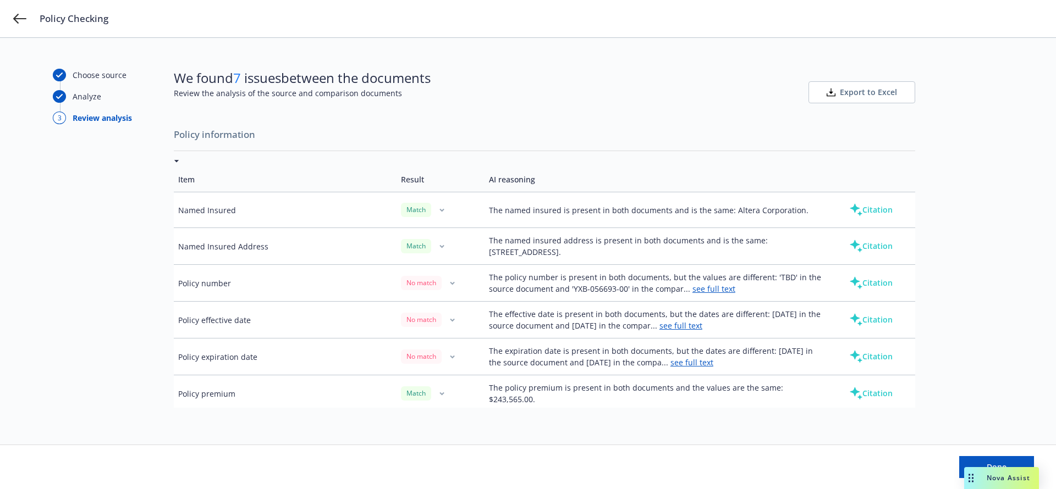
scroll to position [589, 0]
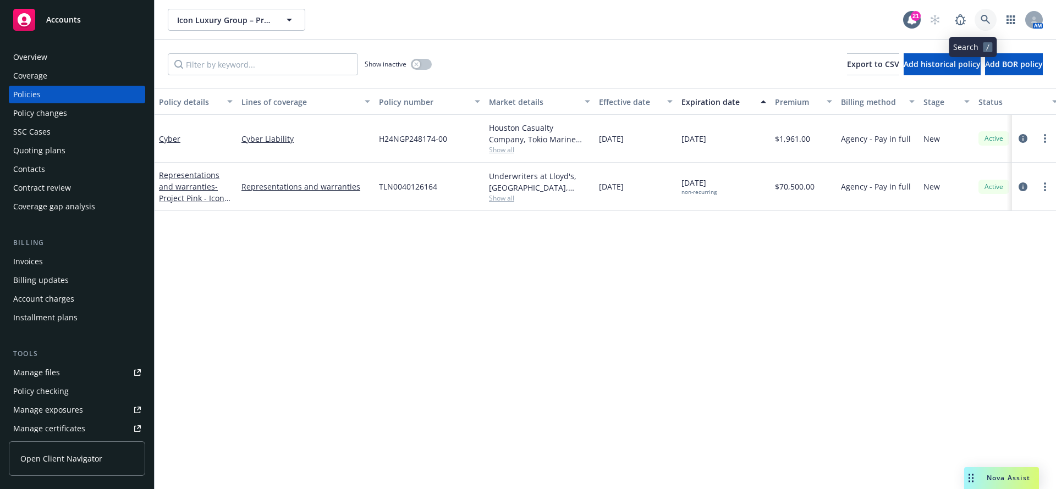
click at [980, 24] on icon at bounding box center [985, 20] width 10 height 10
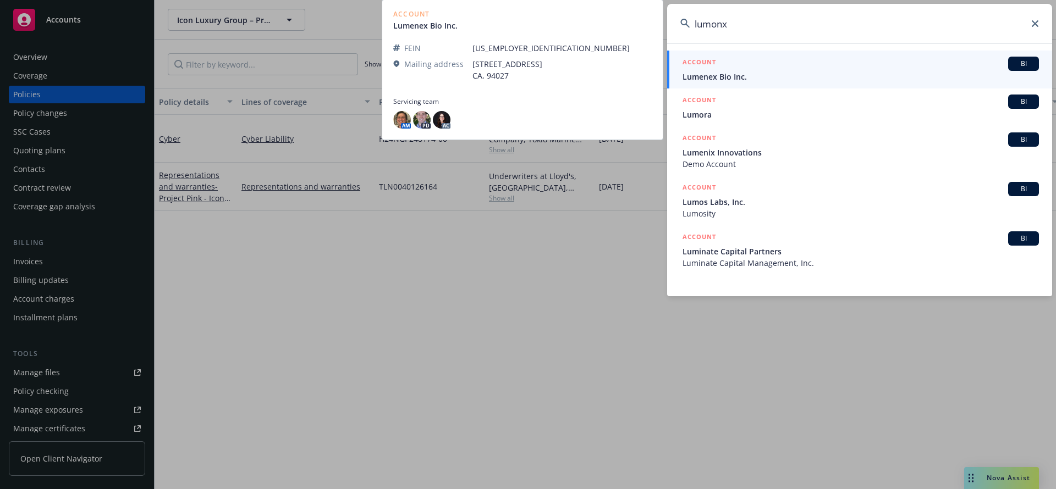
type input "lumonx"
click at [884, 76] on span "Lumenex Bio Inc." at bounding box center [860, 77] width 356 height 12
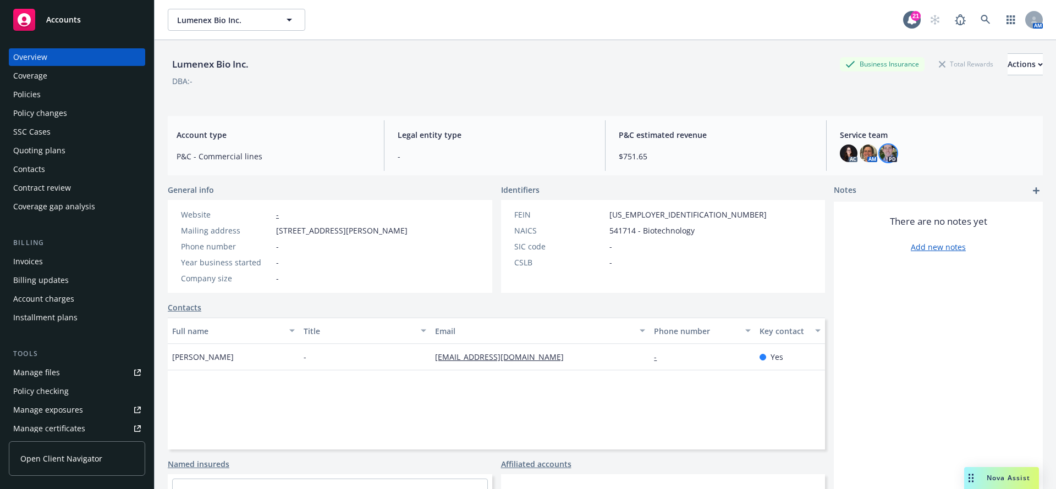
click at [879, 156] on img at bounding box center [888, 154] width 18 height 18
click at [737, 93] on div "Lumenex Bio Inc. Business Insurance Total Rewards Actions DBA: -" at bounding box center [605, 75] width 875 height 45
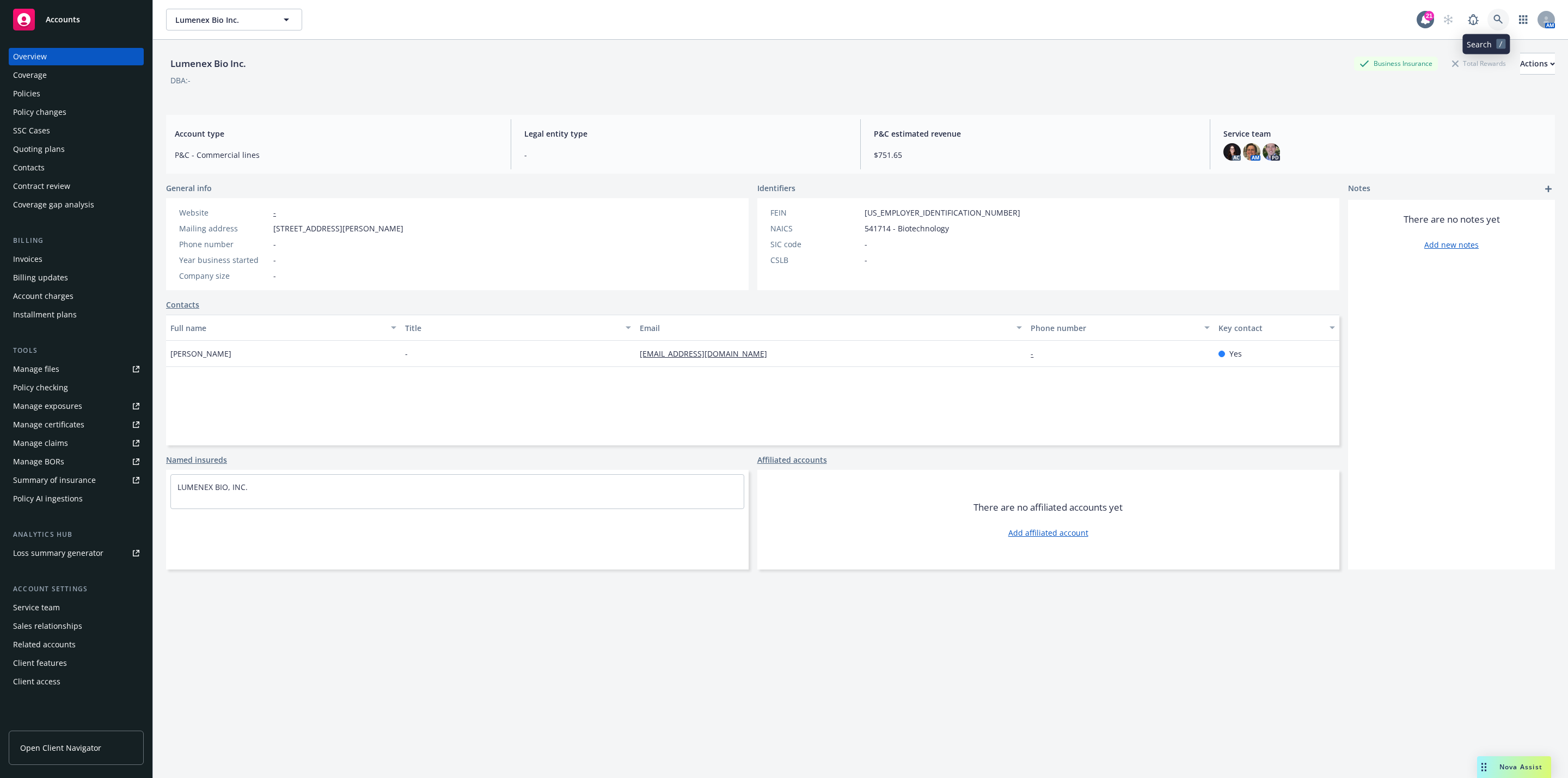
click at [1493, 21] on icon at bounding box center [1498, 20] width 10 height 10
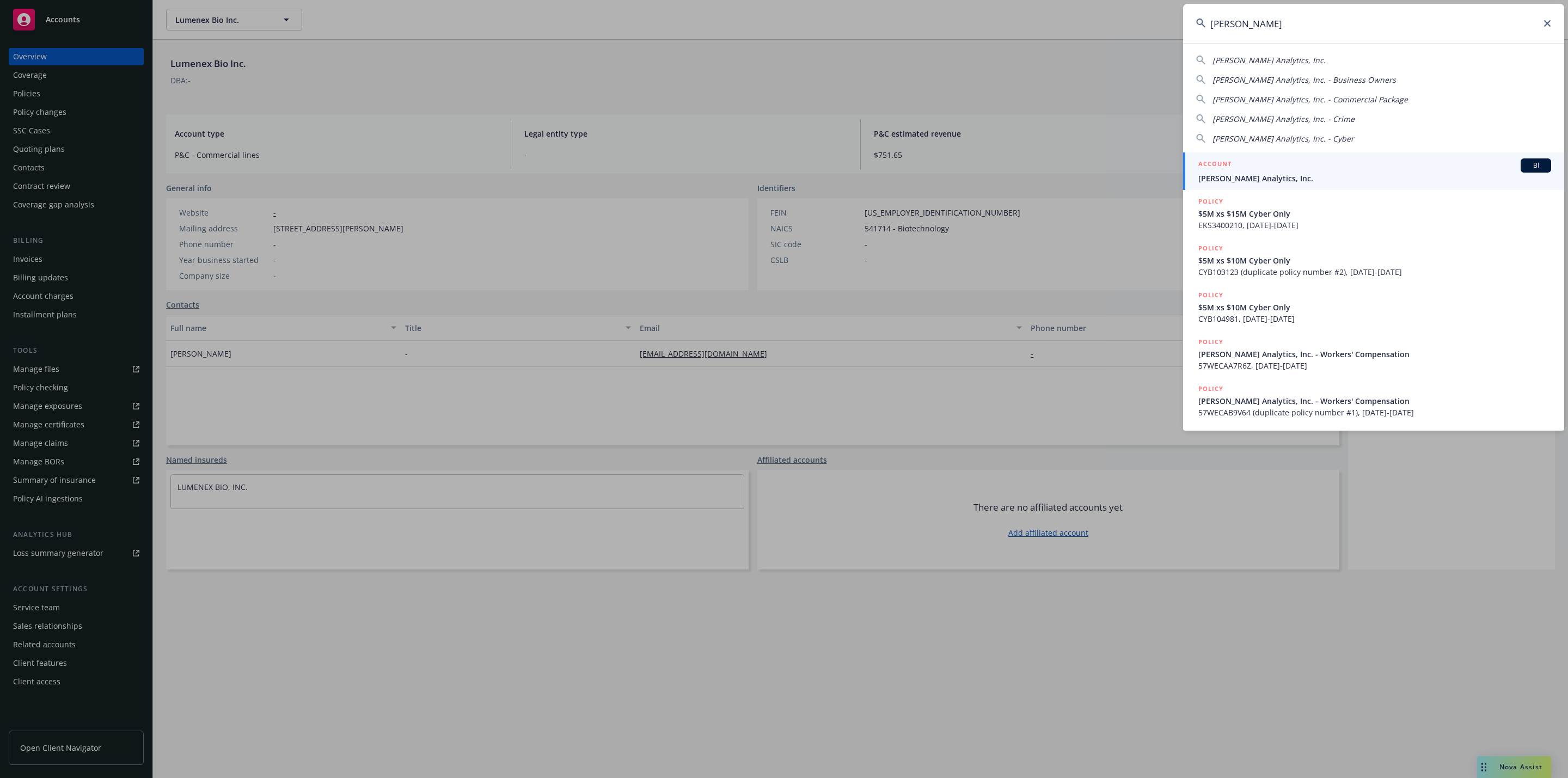
type input "[PERSON_NAME]"
click at [1393, 170] on div "ACCOUNT BI" at bounding box center [1374, 165] width 352 height 14
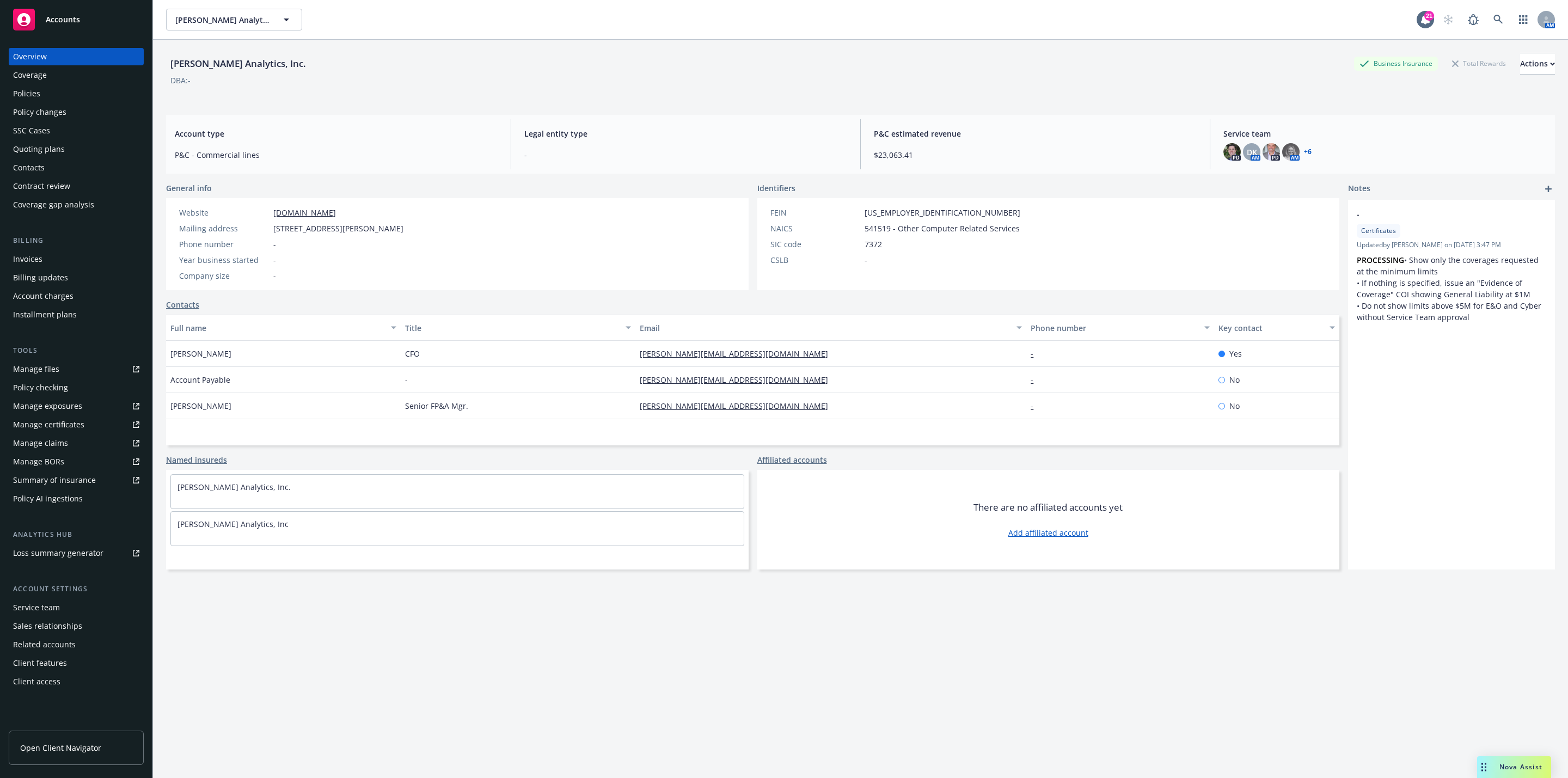
click at [16, 89] on div "Policies" at bounding box center [26, 94] width 27 height 18
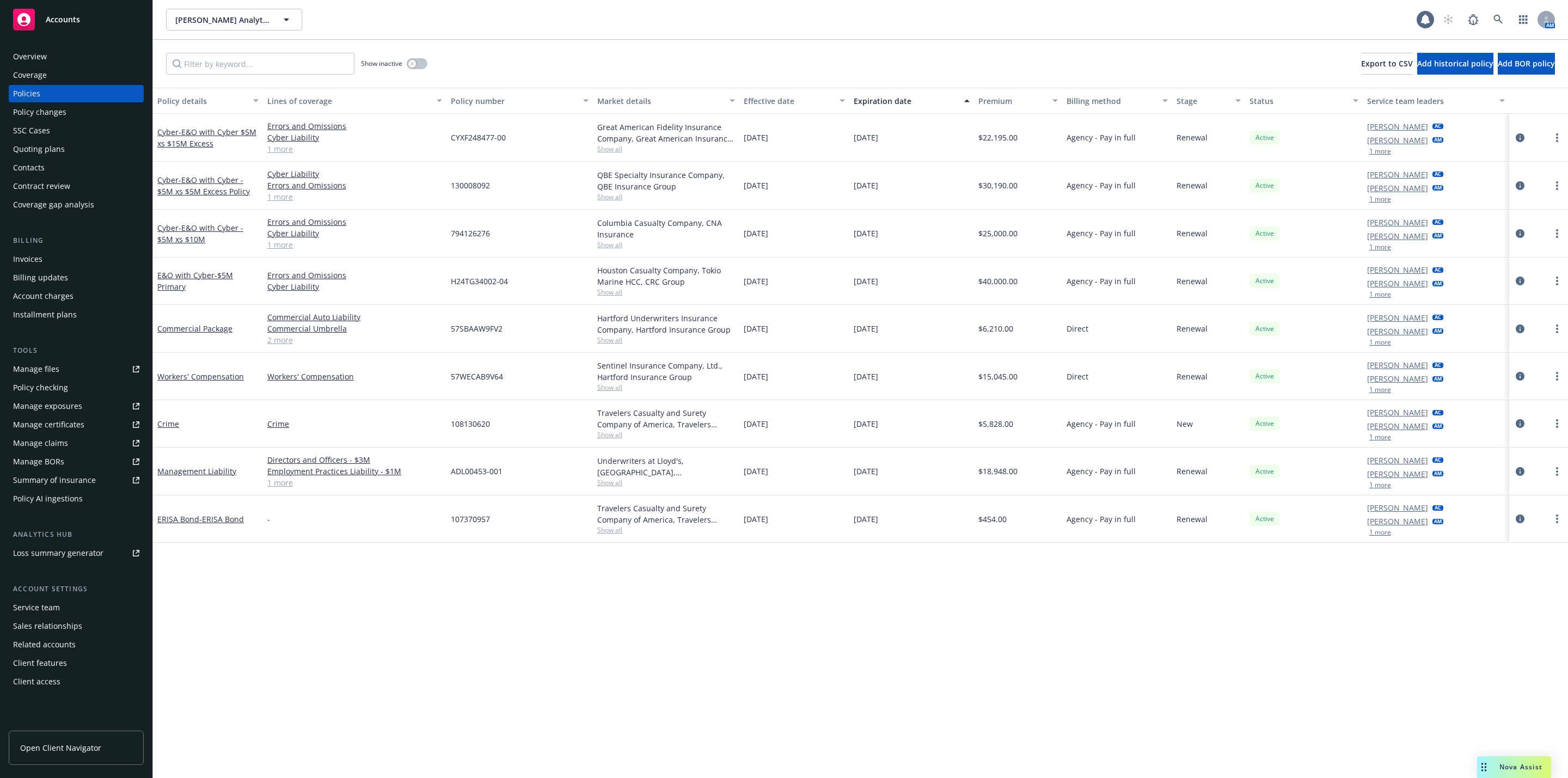
click at [807, 566] on div "Policy details Lines of coverage Policy number Market details Effective date Ex…" at bounding box center [860, 433] width 1415 height 690
click at [1502, 10] on link at bounding box center [1498, 20] width 22 height 22
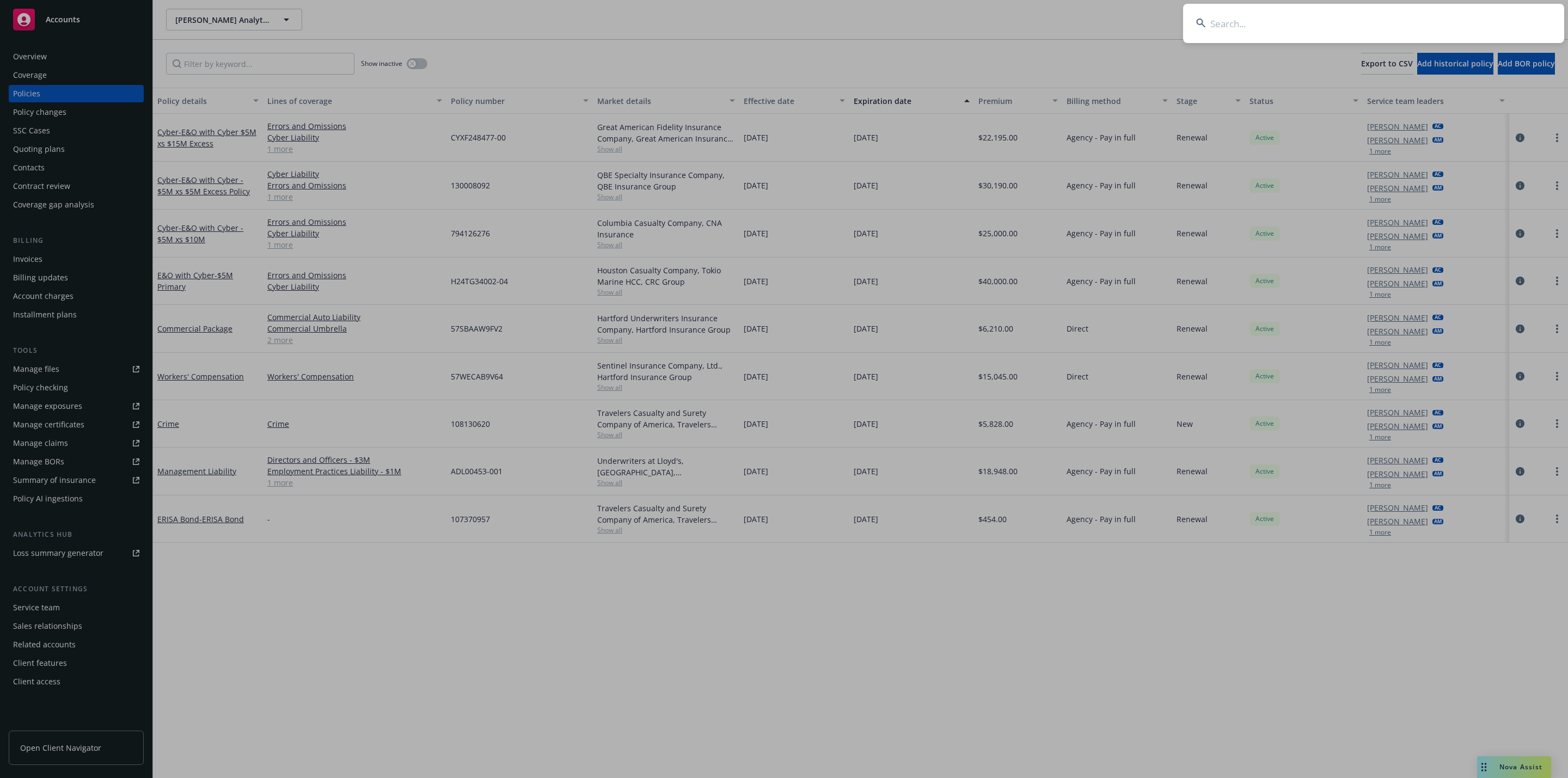
click at [1407, 29] on input at bounding box center [1373, 24] width 381 height 40
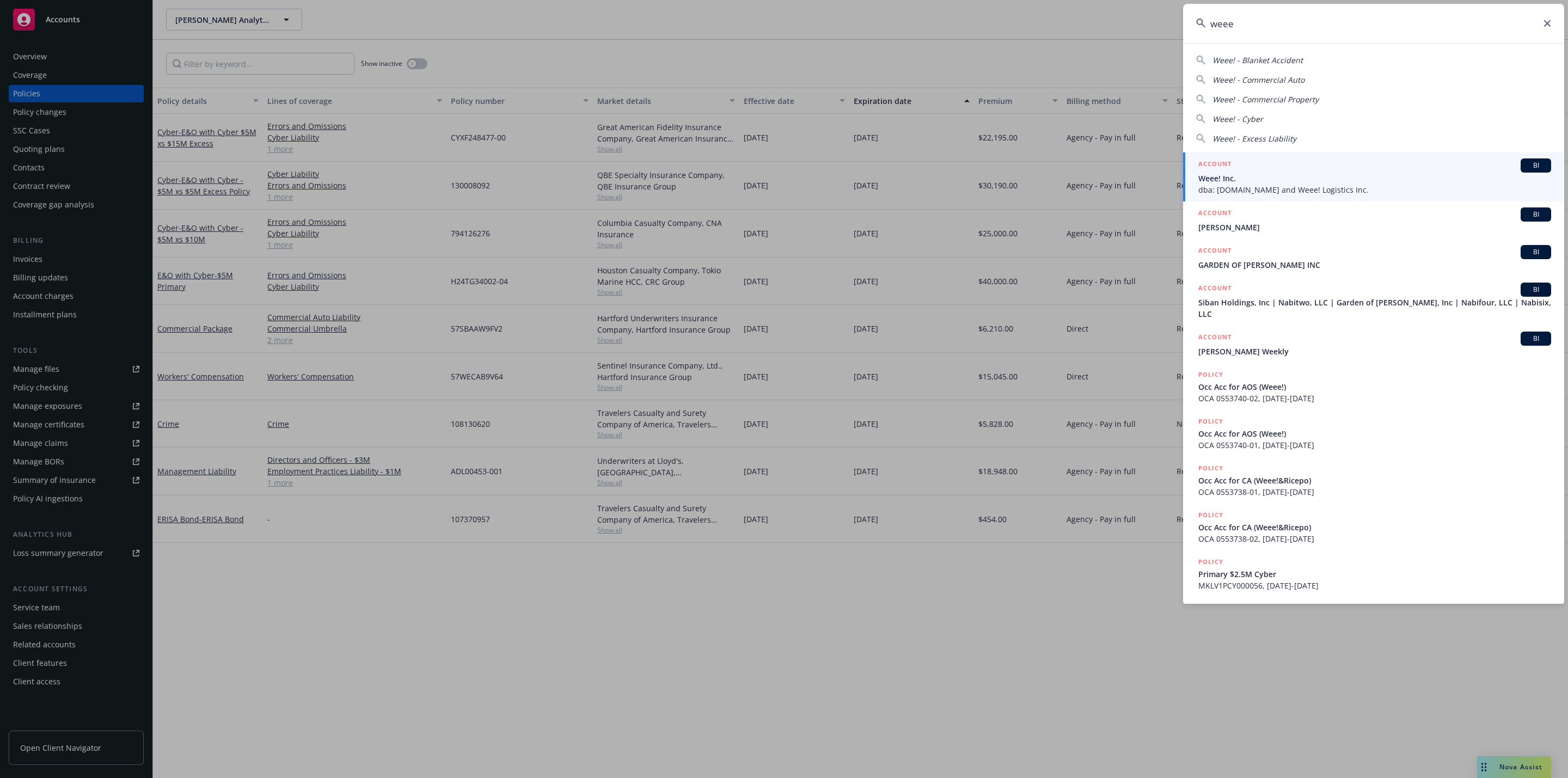
type input "weee"
click at [1336, 165] on div "ACCOUNT BI" at bounding box center [1374, 165] width 352 height 14
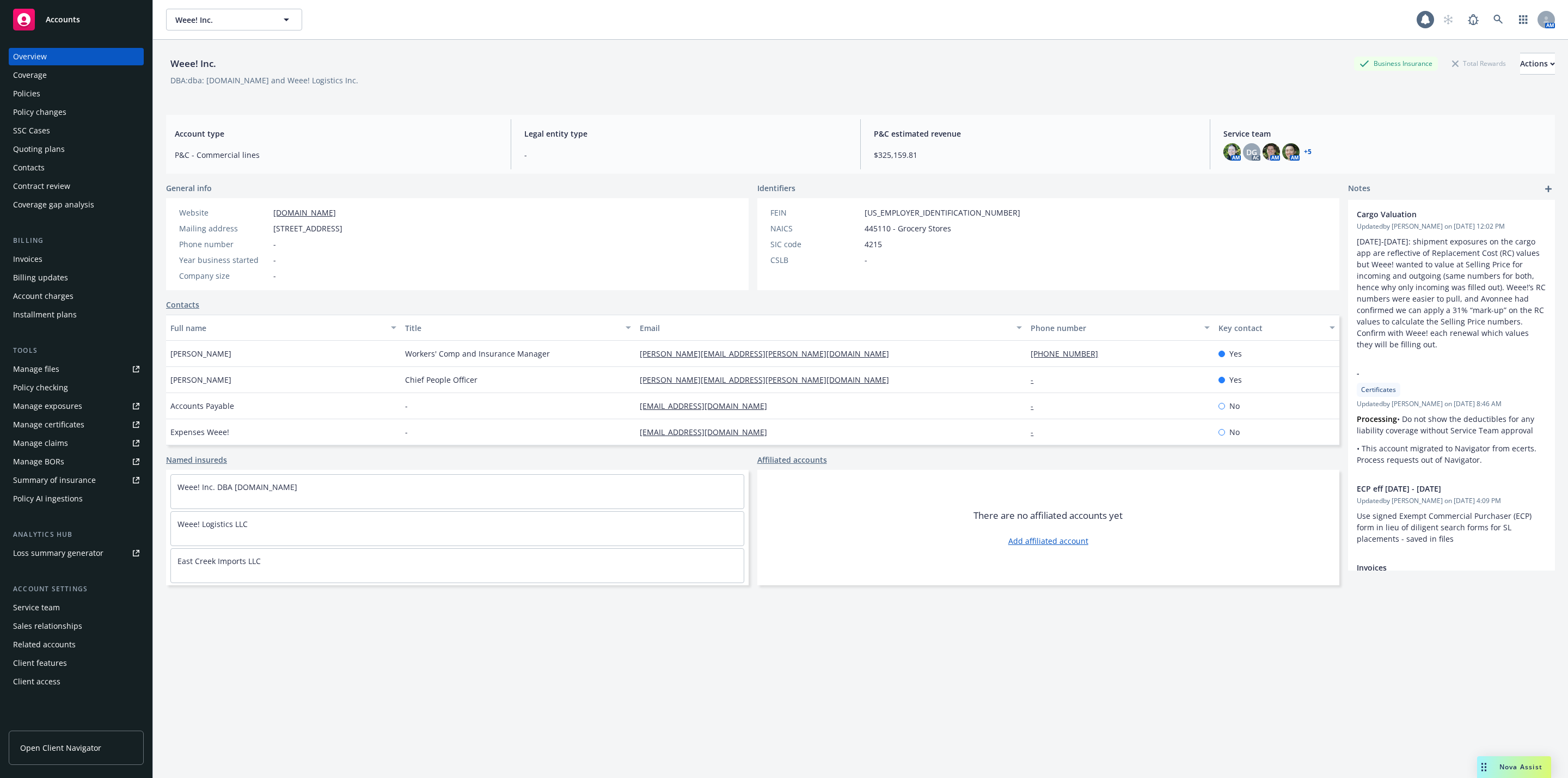
click at [77, 90] on div "Policies" at bounding box center [76, 94] width 127 height 18
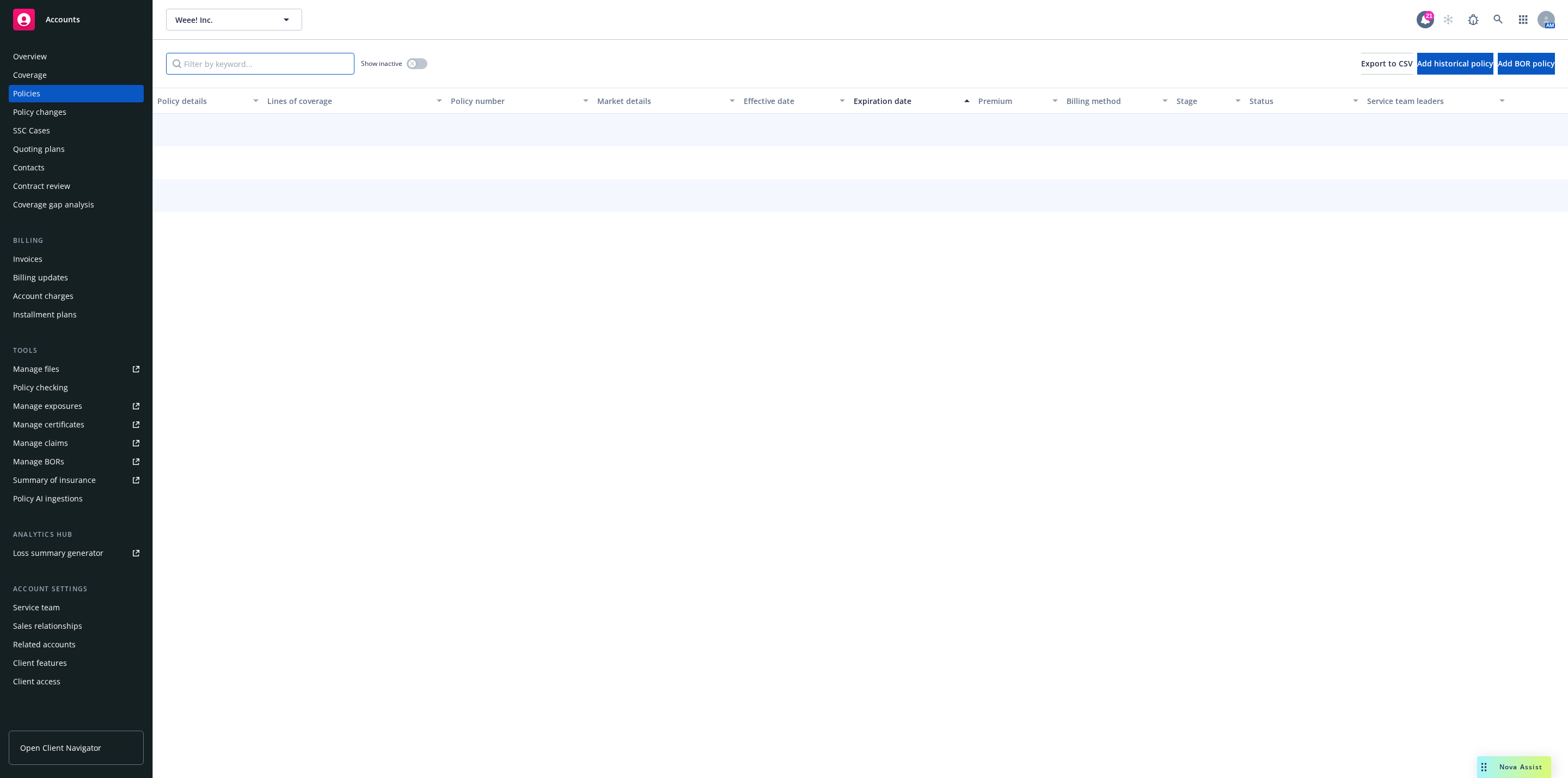
click at [243, 65] on input "Filter by keyword..." at bounding box center [260, 63] width 188 height 22
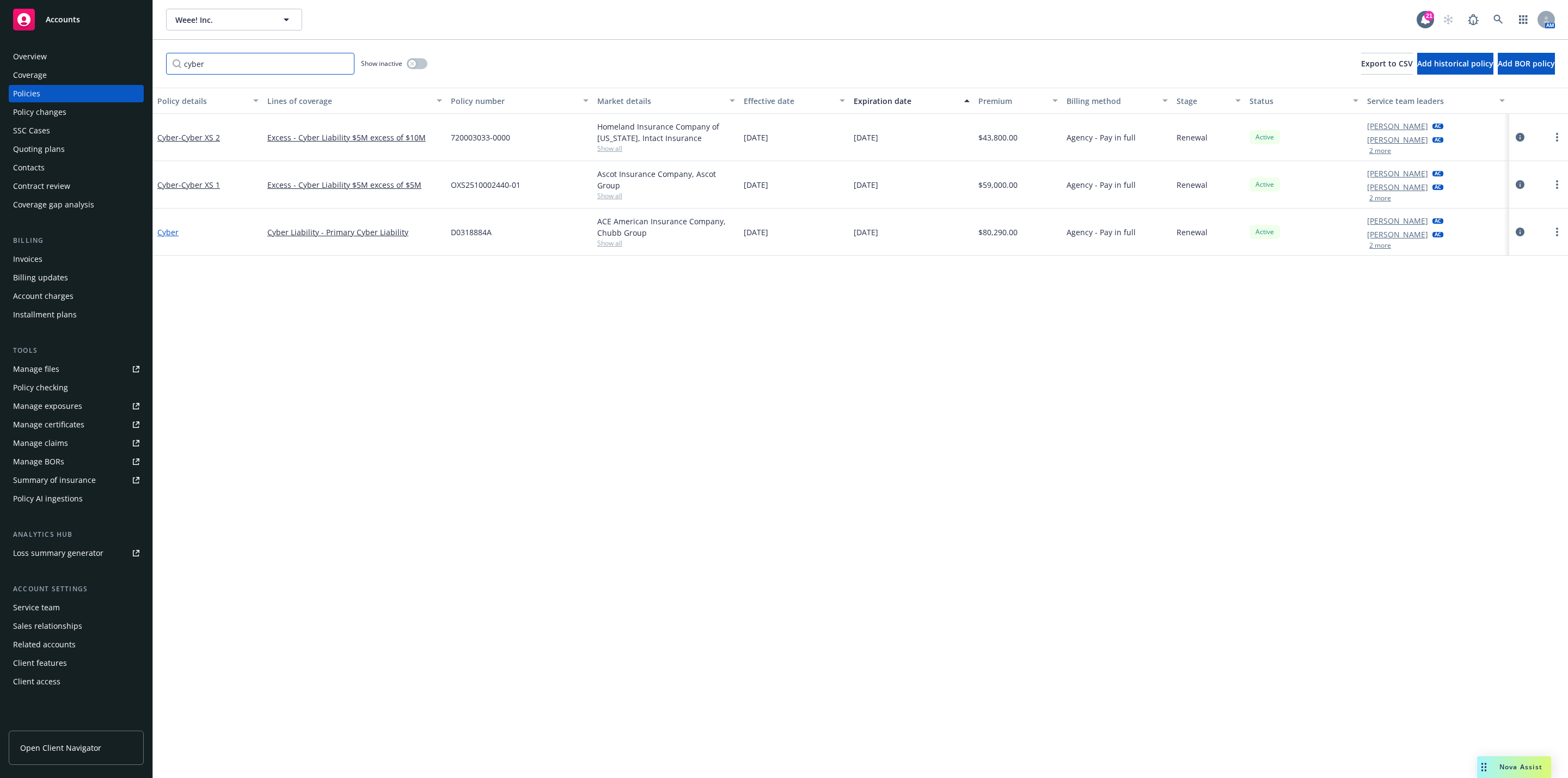
type input "cyber"
click at [167, 229] on link "Cyber" at bounding box center [167, 232] width 21 height 10
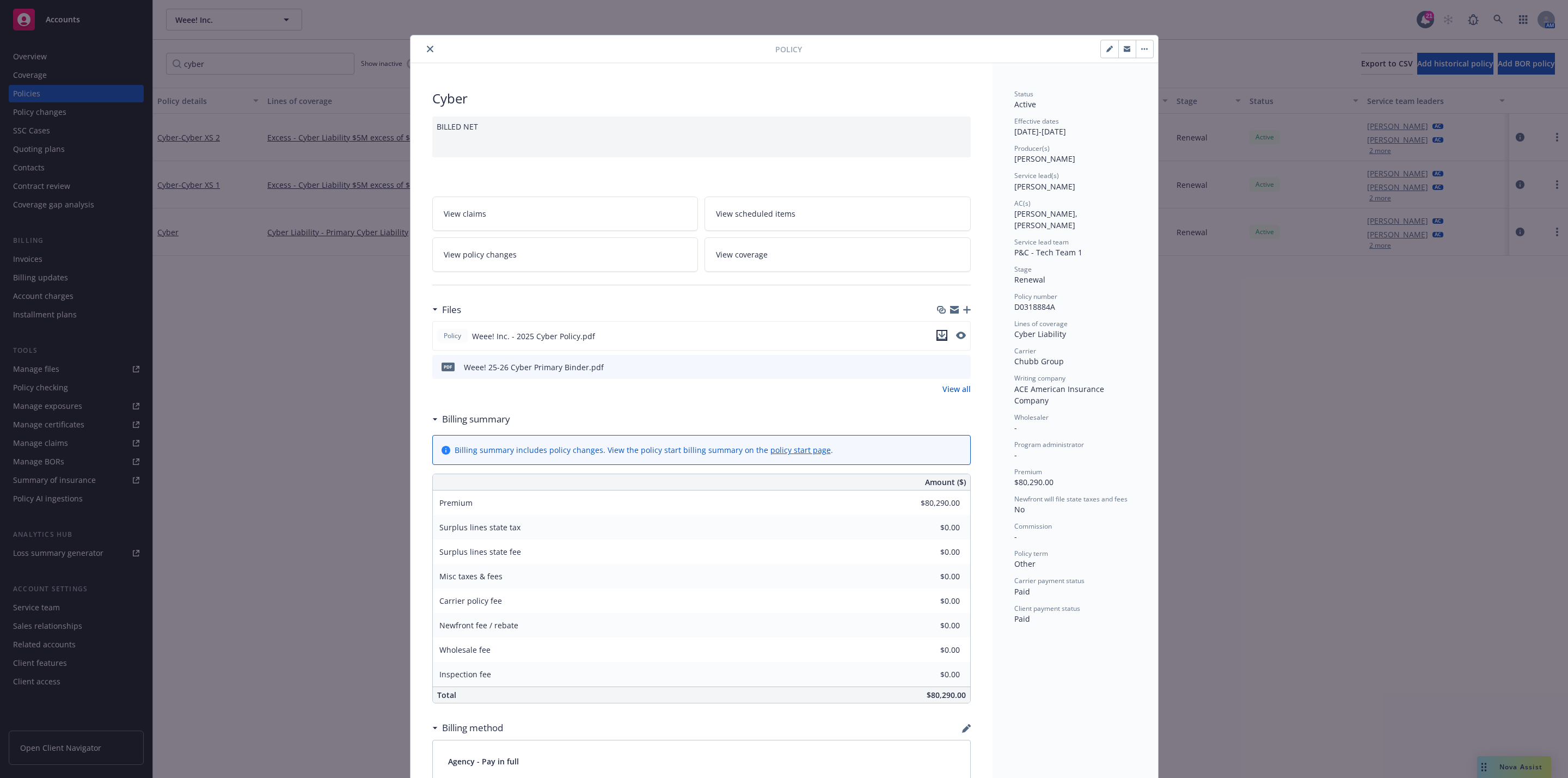
click at [937, 339] on icon "download file" at bounding box center [941, 335] width 9 height 9
click at [425, 53] on button "close" at bounding box center [430, 49] width 13 height 13
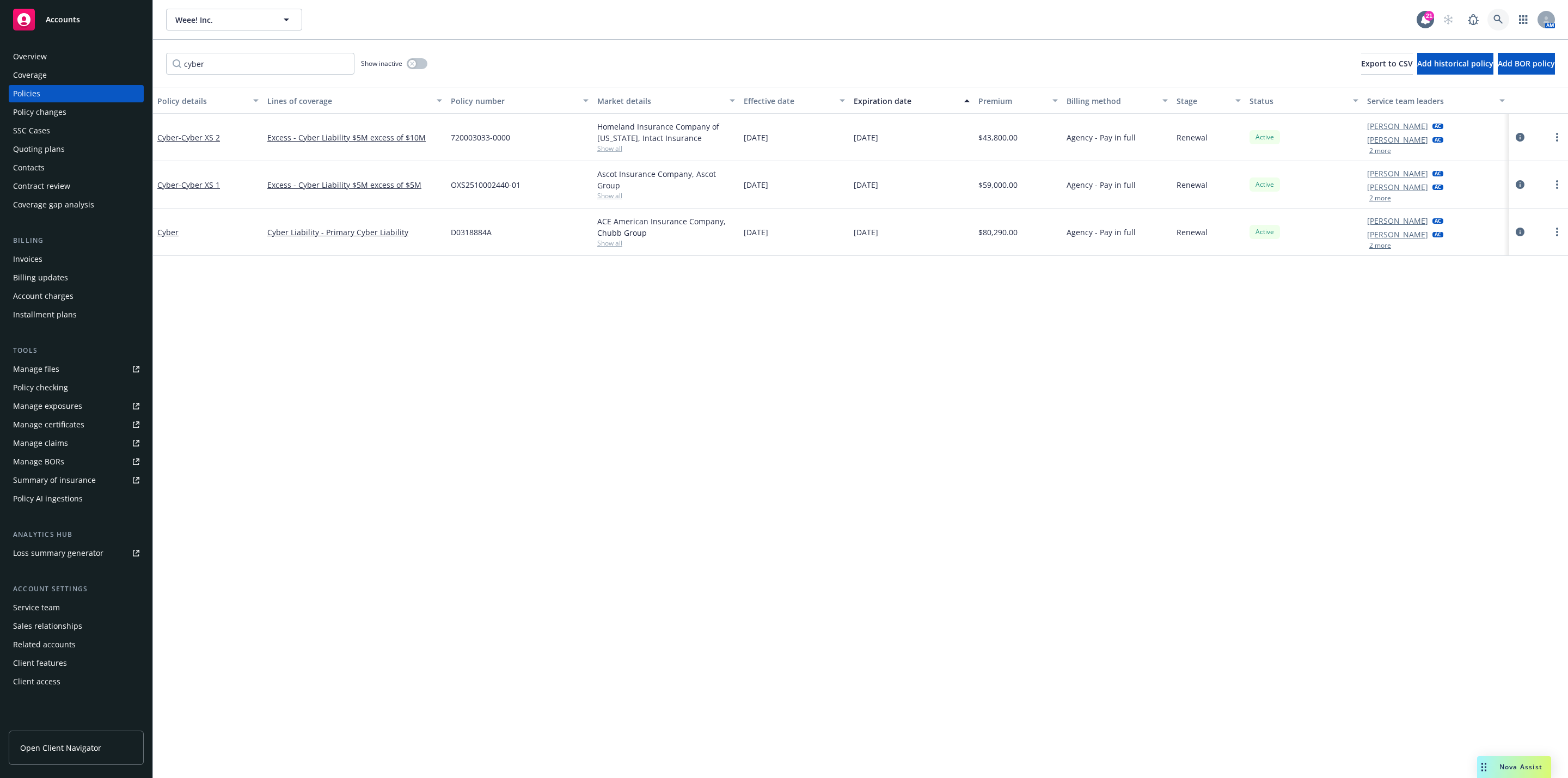
click at [1492, 22] on link at bounding box center [1498, 20] width 22 height 22
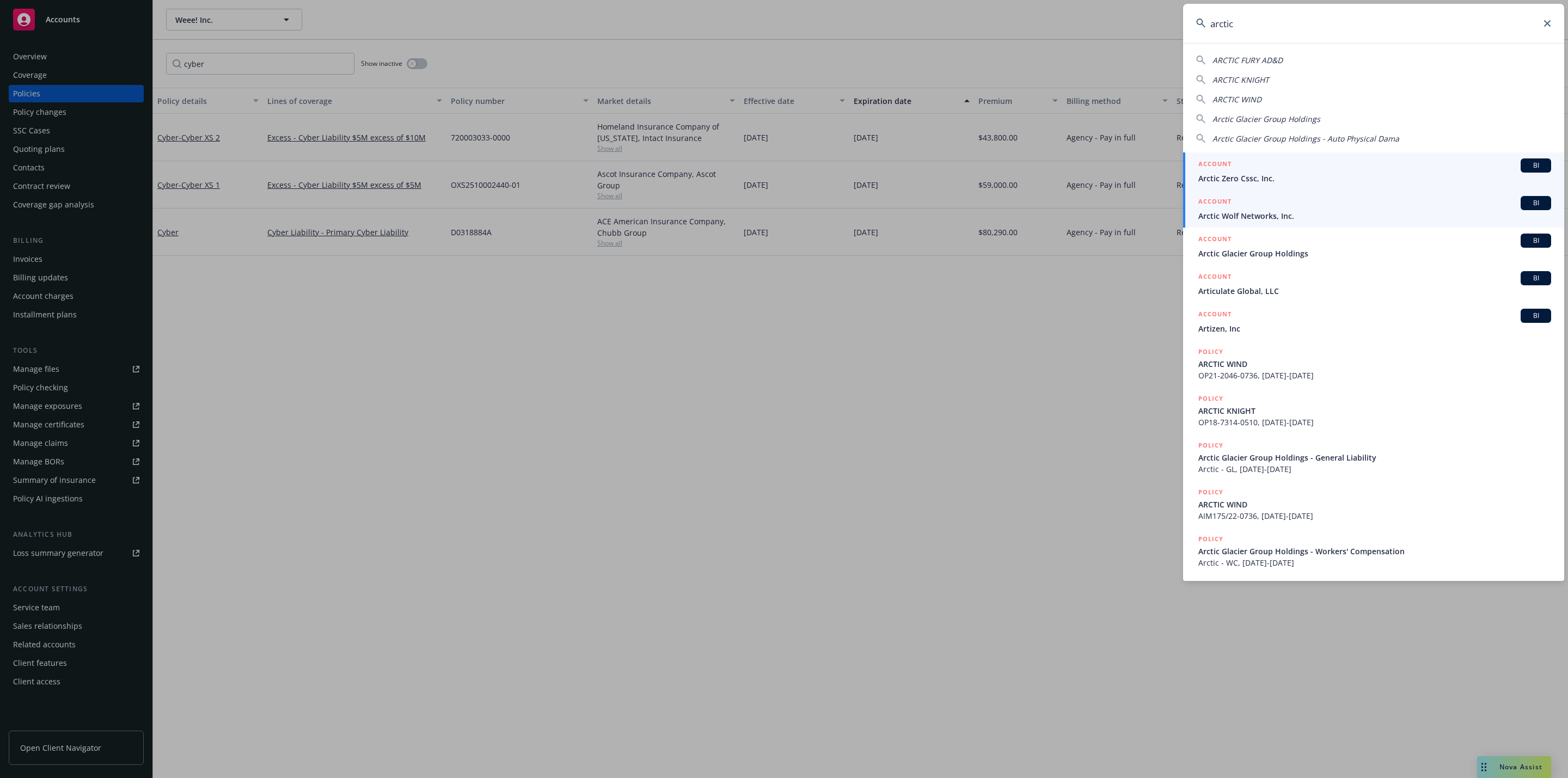
type input "arctic"
click at [1272, 208] on div "ACCOUNT BI" at bounding box center [1374, 203] width 352 height 14
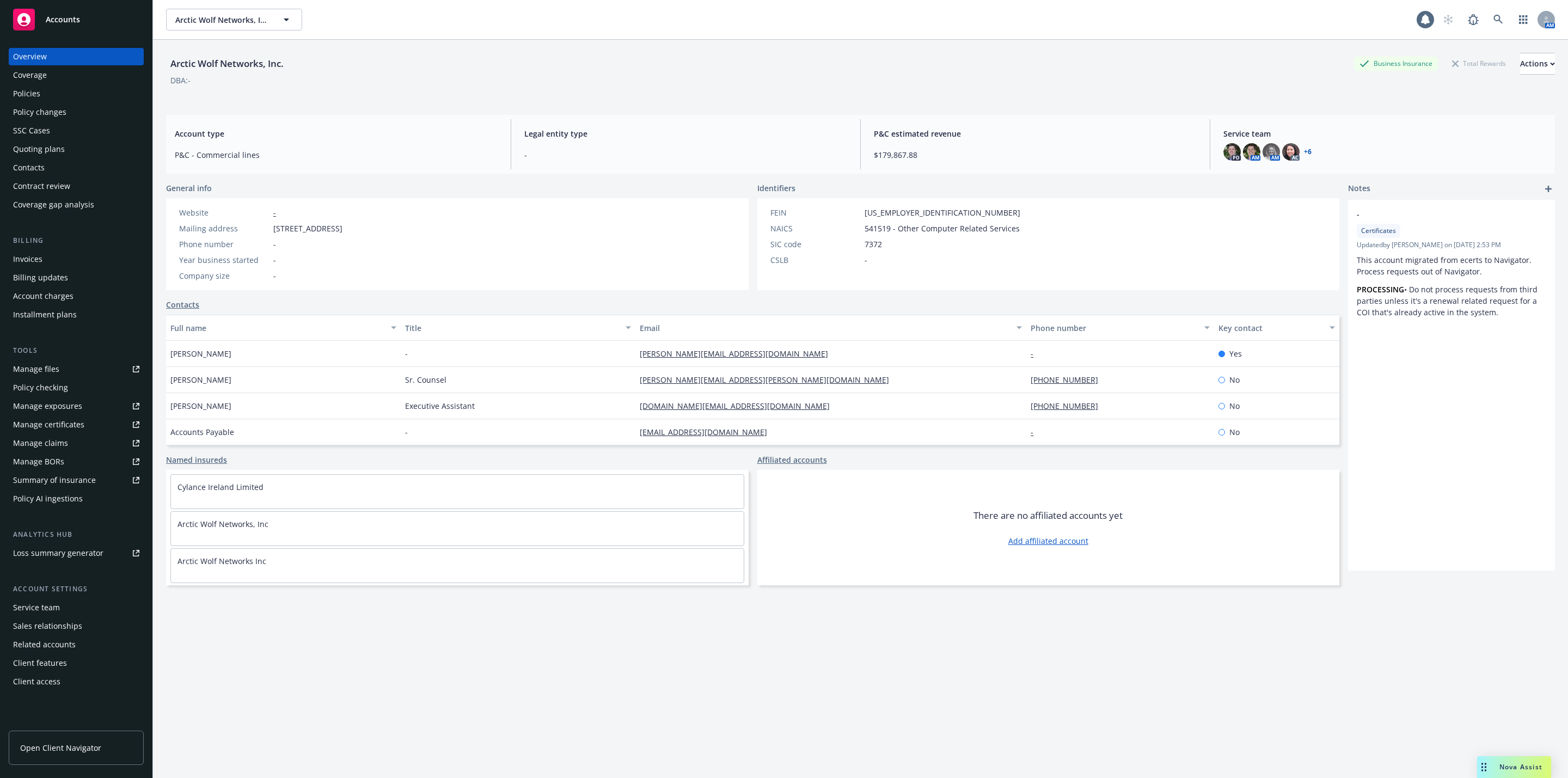
click at [100, 95] on div "Policies" at bounding box center [76, 94] width 127 height 18
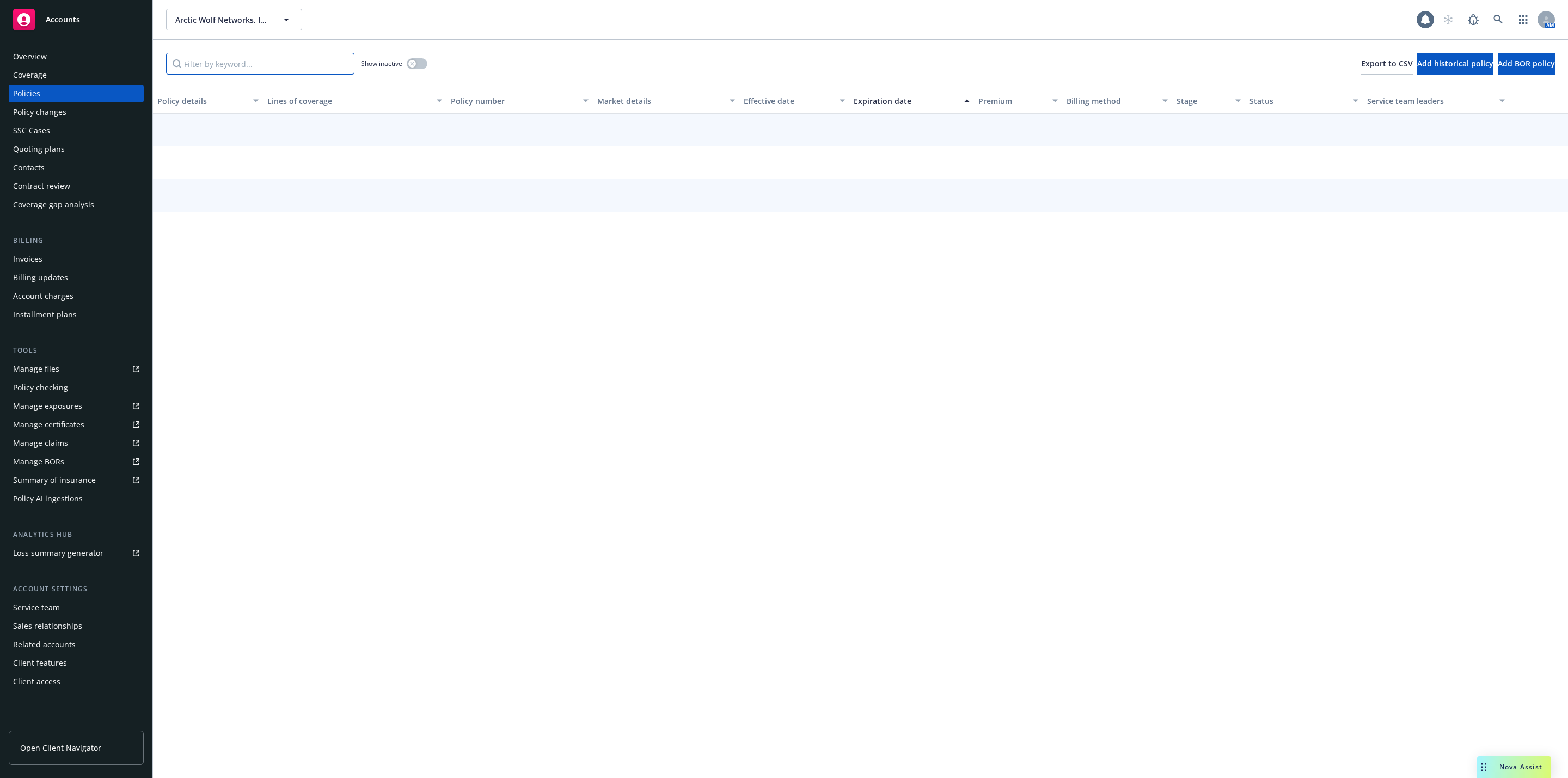
click at [248, 59] on input "Filter by keyword..." at bounding box center [260, 63] width 188 height 22
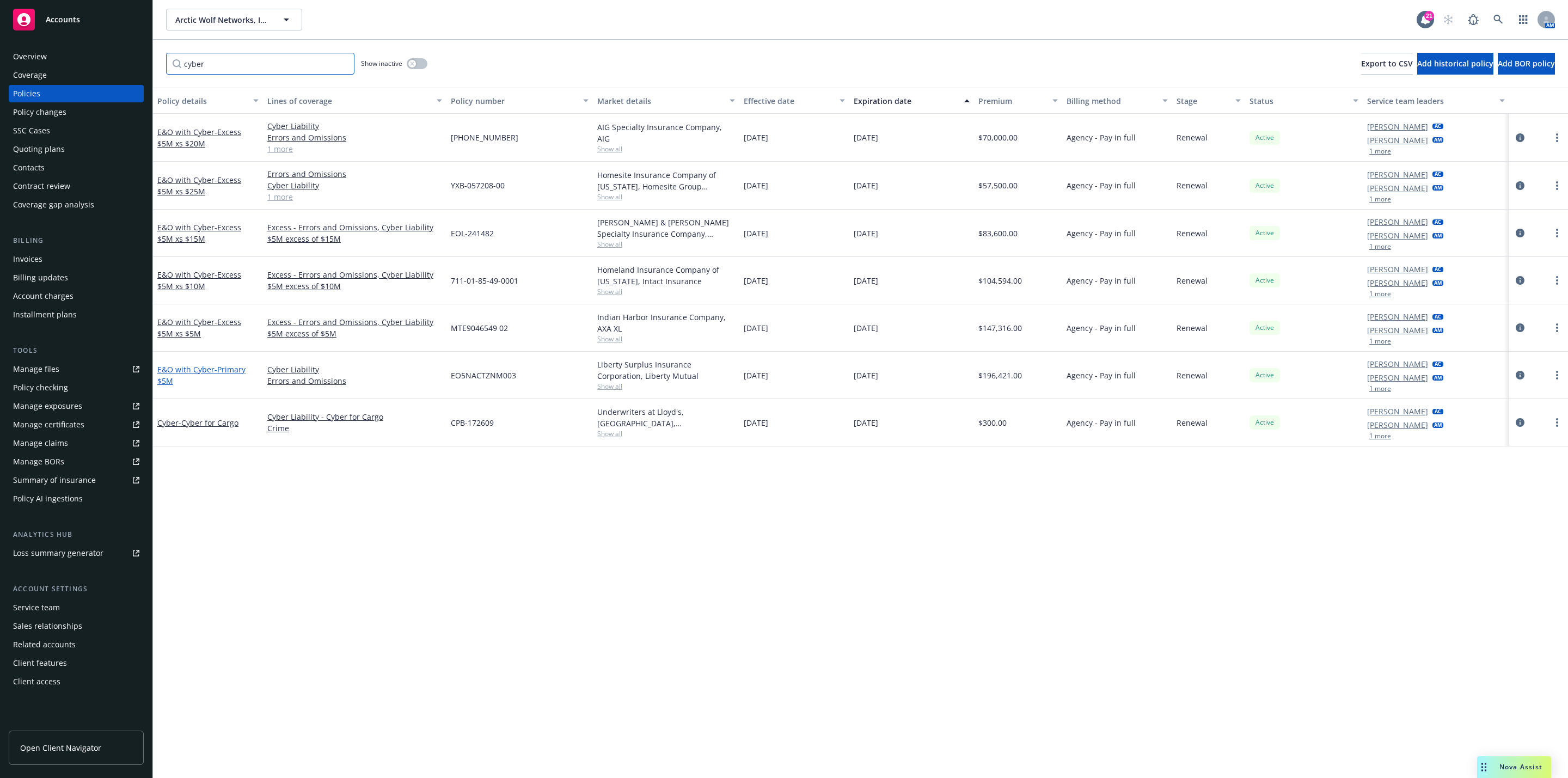
type input "cyber"
click at [210, 369] on link "E&O with Cyber - Primary $5M" at bounding box center [201, 375] width 88 height 22
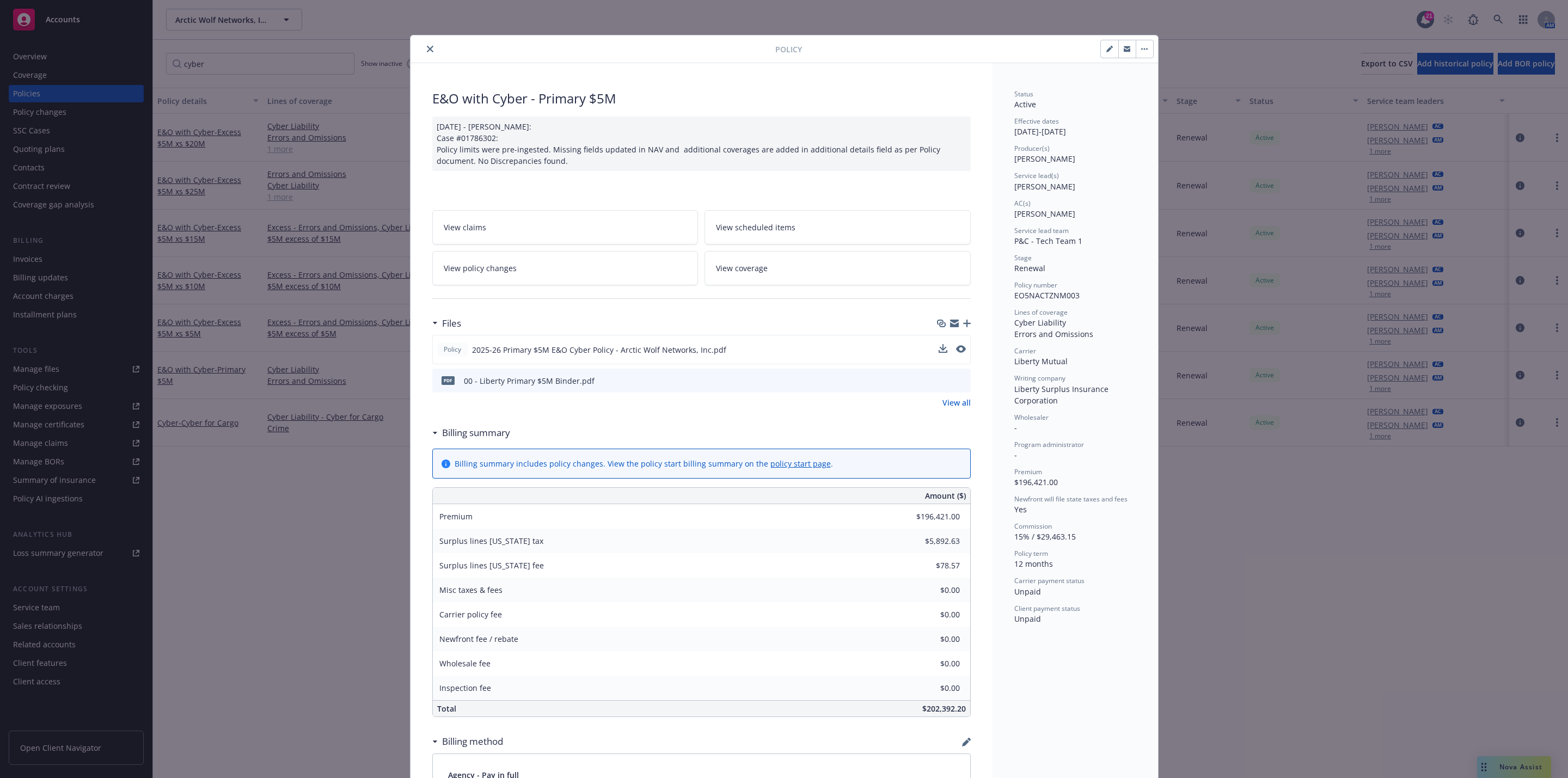
drag, startPoint x: 422, startPoint y: 50, endPoint x: 945, endPoint y: 349, distance: 602.4
click at [931, 346] on div "Policy E&O with Cyber - Primary $5M [DATE] - [PERSON_NAME]: Case #01786302: Pol…" at bounding box center [784, 672] width 747 height 1274
click at [954, 347] on icon "preview file" at bounding box center [959, 349] width 10 height 8
click at [425, 52] on button "close" at bounding box center [430, 49] width 13 height 13
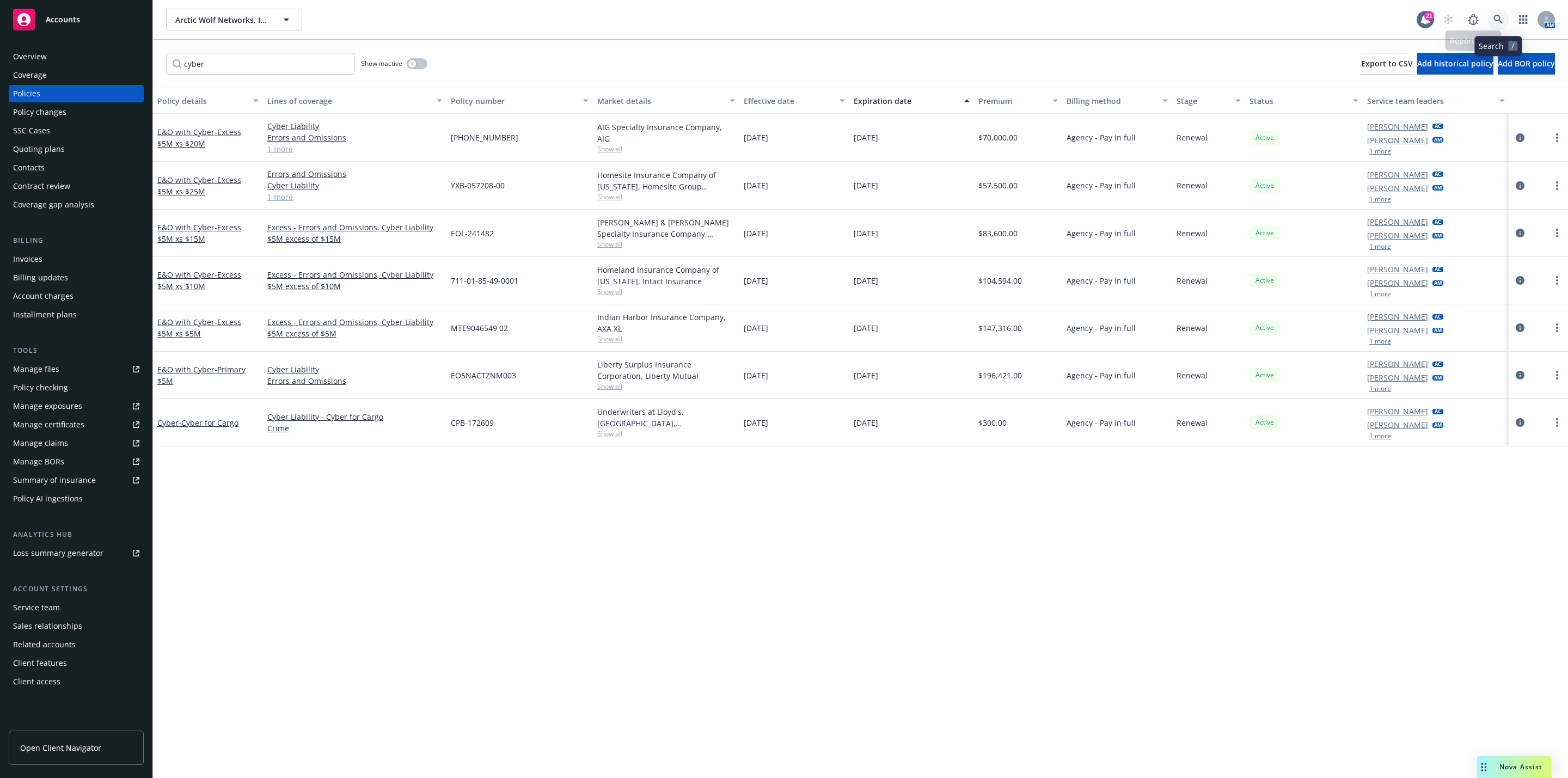
click at [1495, 17] on icon at bounding box center [1498, 20] width 10 height 10
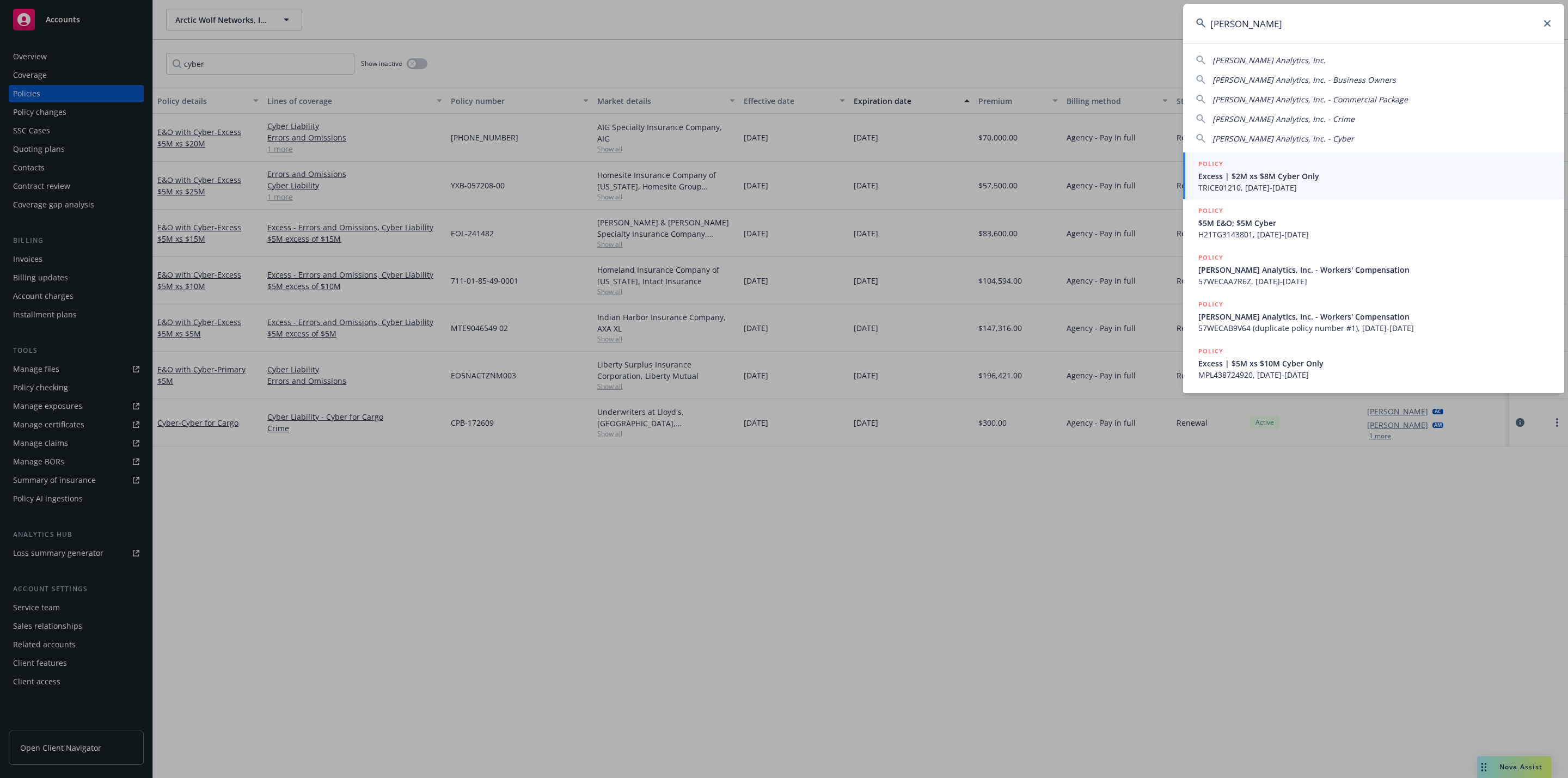
click at [1313, 51] on div "[PERSON_NAME] Analytics, Inc. [PERSON_NAME] Analytics, Inc. - Business Owners […" at bounding box center [1373, 97] width 381 height 94
click at [1311, 56] on div "[PERSON_NAME] Analytics, Inc." at bounding box center [1373, 60] width 355 height 12
type input "[PERSON_NAME] Analytics, Inc."
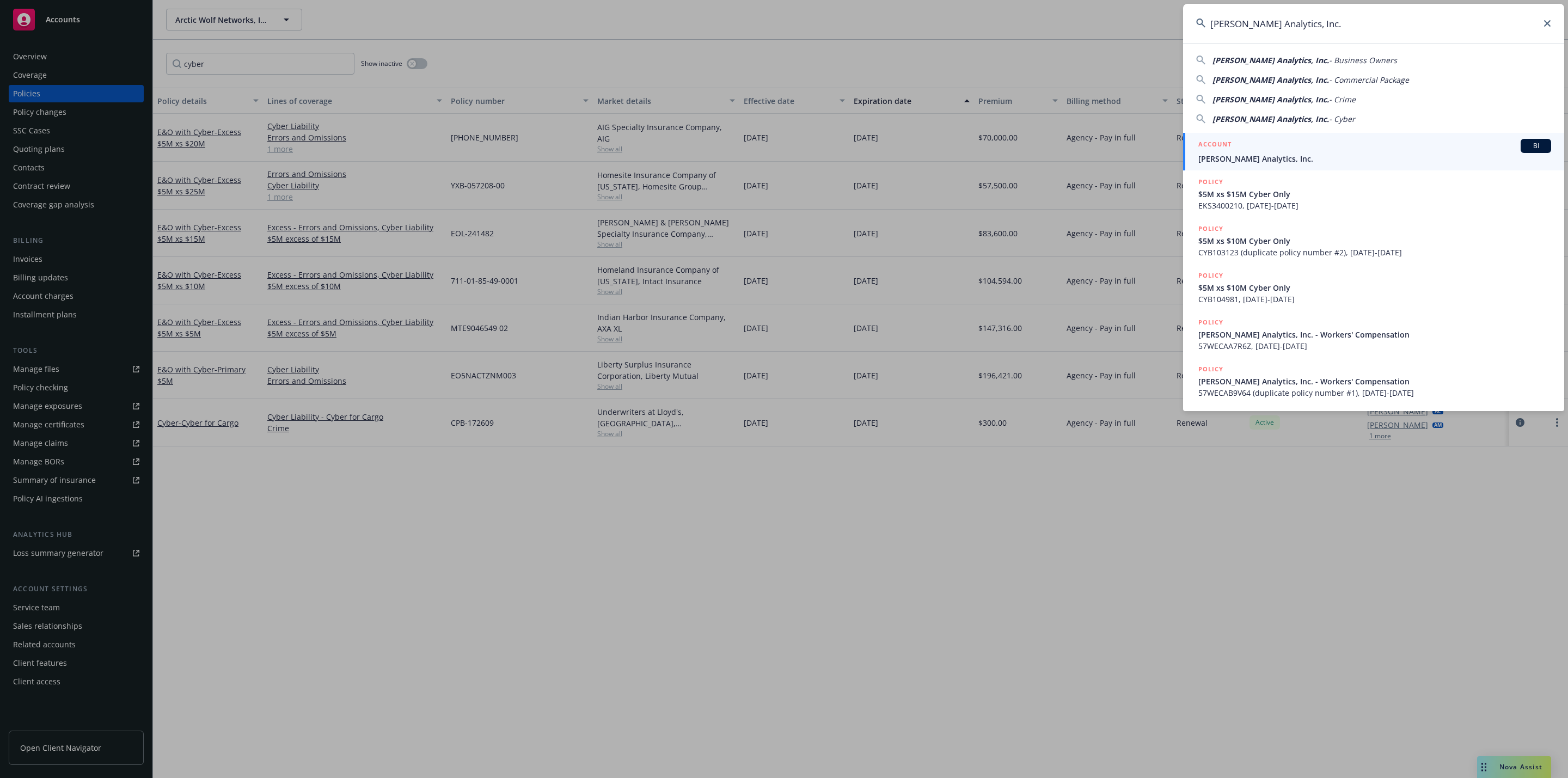
click at [1313, 70] on div "[PERSON_NAME] Analytics, Inc. - Business Owners [PERSON_NAME] Analytics, Inc. -…" at bounding box center [1373, 87] width 381 height 74
click at [1304, 147] on div "ACCOUNT BI" at bounding box center [1374, 146] width 352 height 14
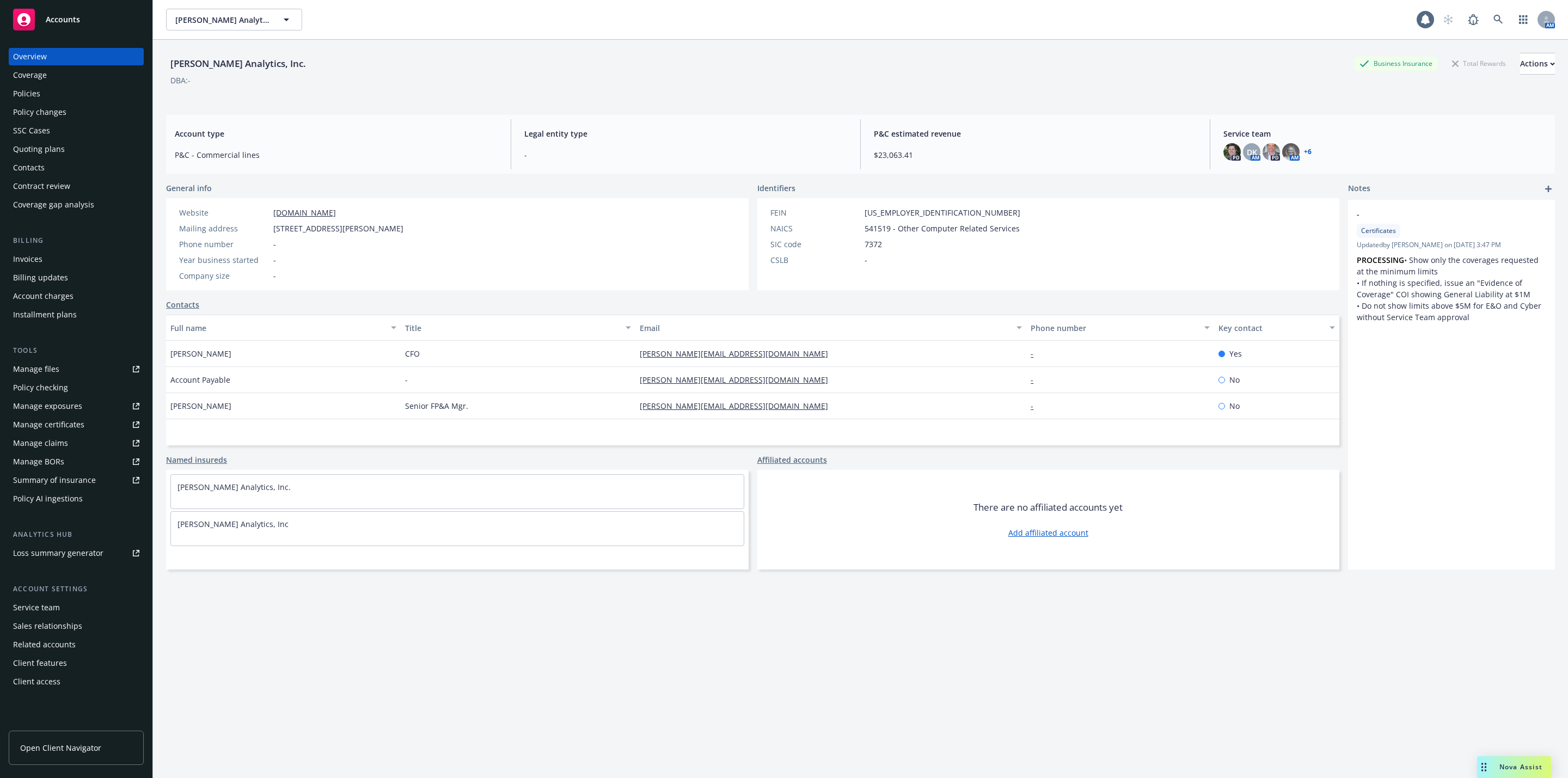
click at [80, 85] on div "Policies" at bounding box center [76, 94] width 127 height 18
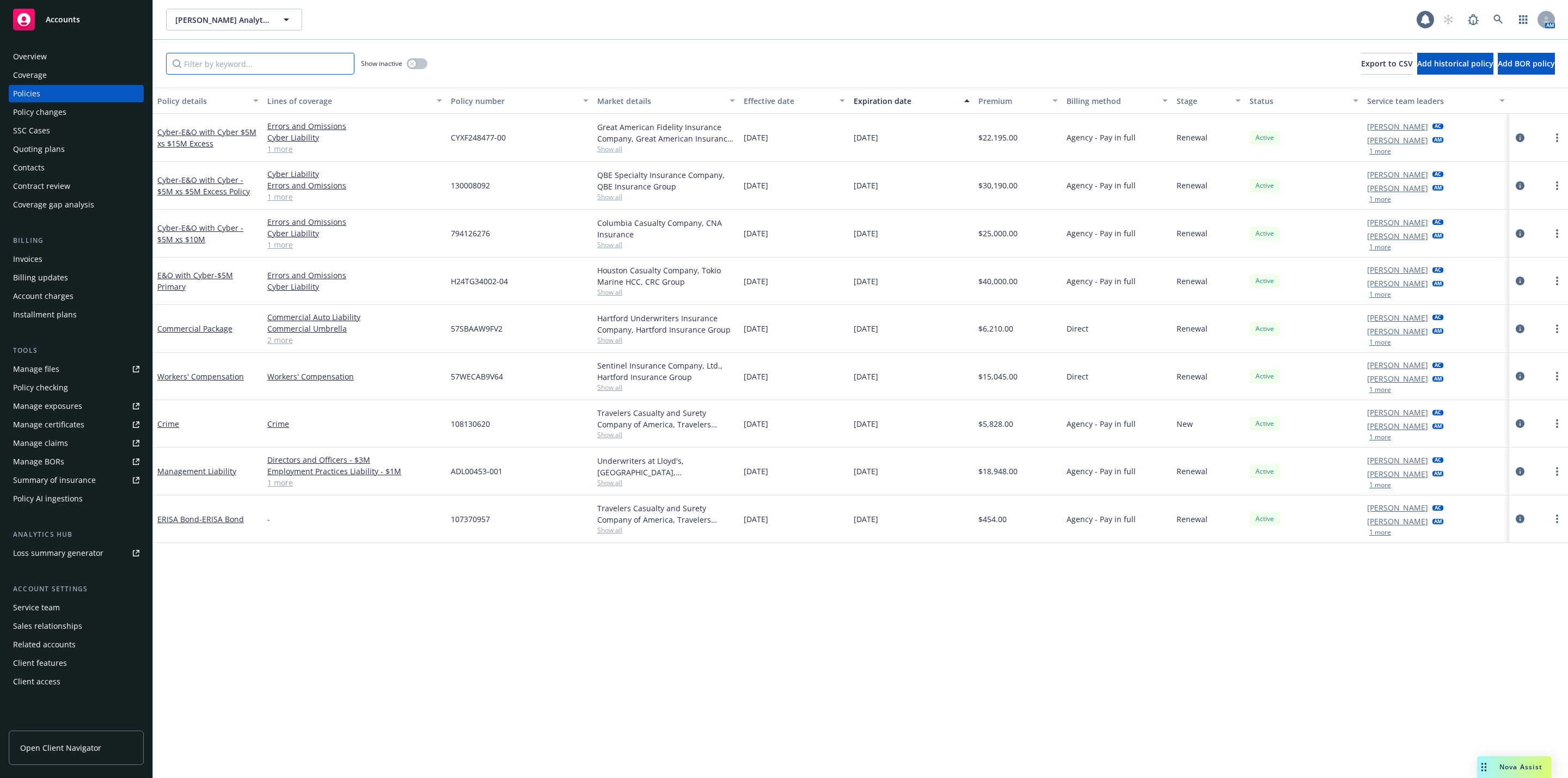
click at [205, 70] on input "Filter by keyword..." at bounding box center [260, 63] width 188 height 22
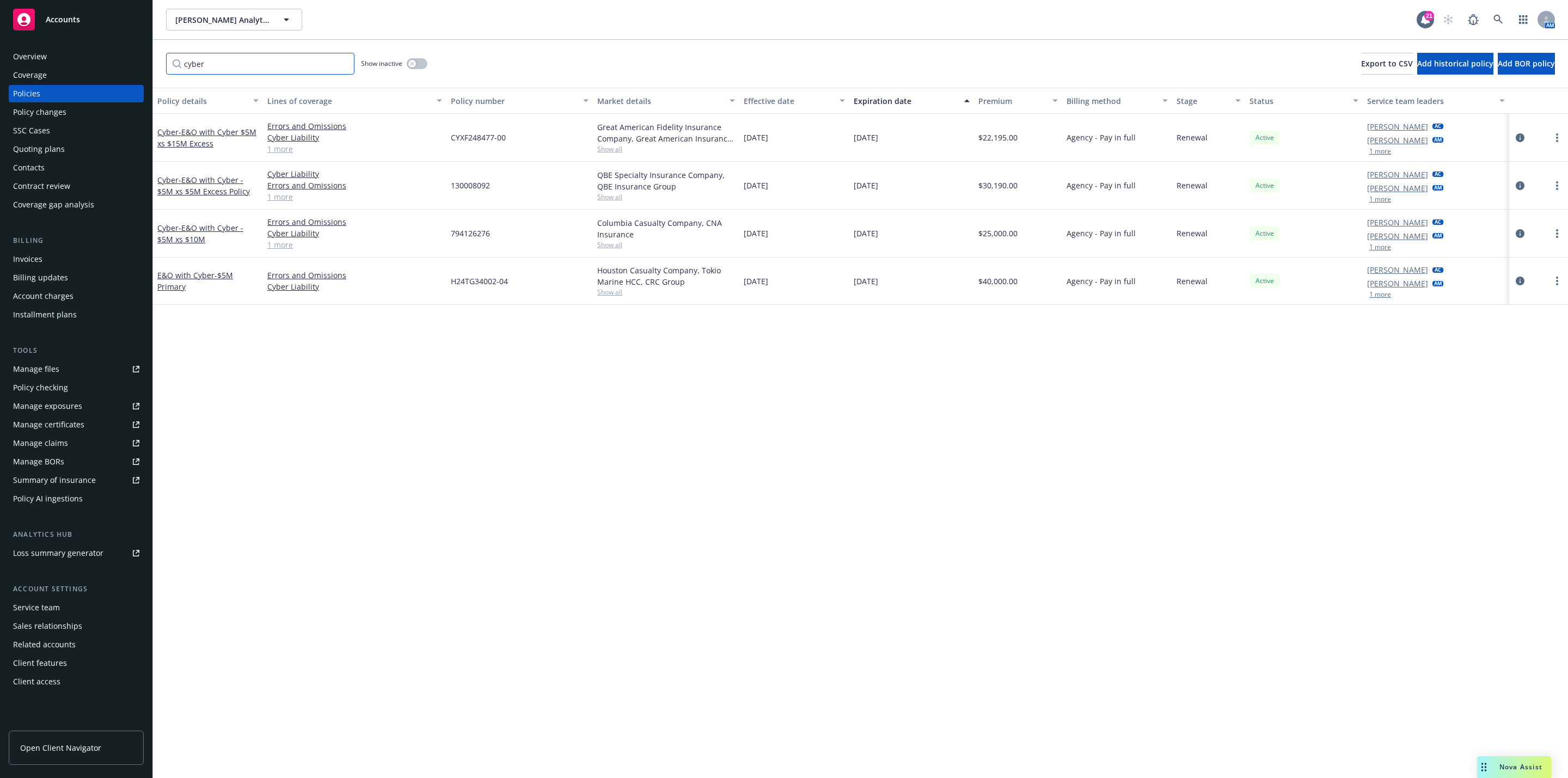
type input "cyber"
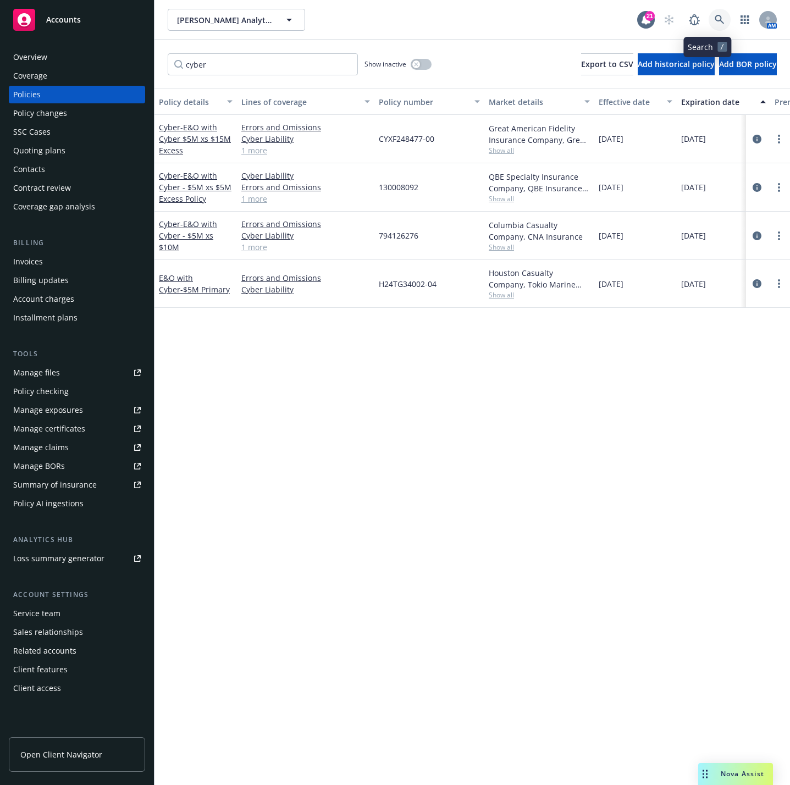
click at [715, 22] on icon at bounding box center [720, 20] width 10 height 10
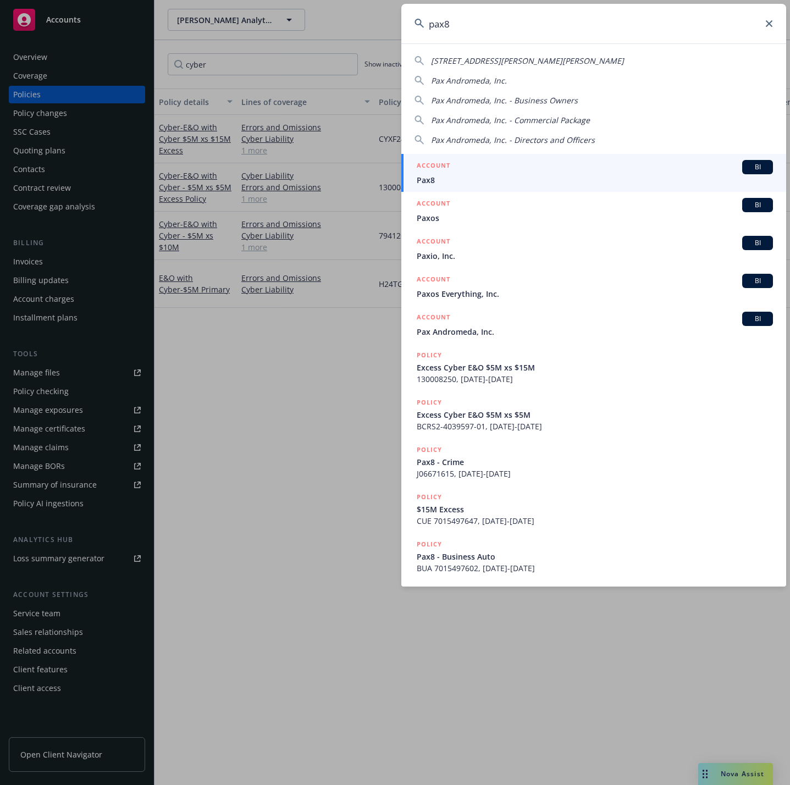
type input "pax8"
click at [530, 179] on span "Pax8" at bounding box center [595, 180] width 356 height 12
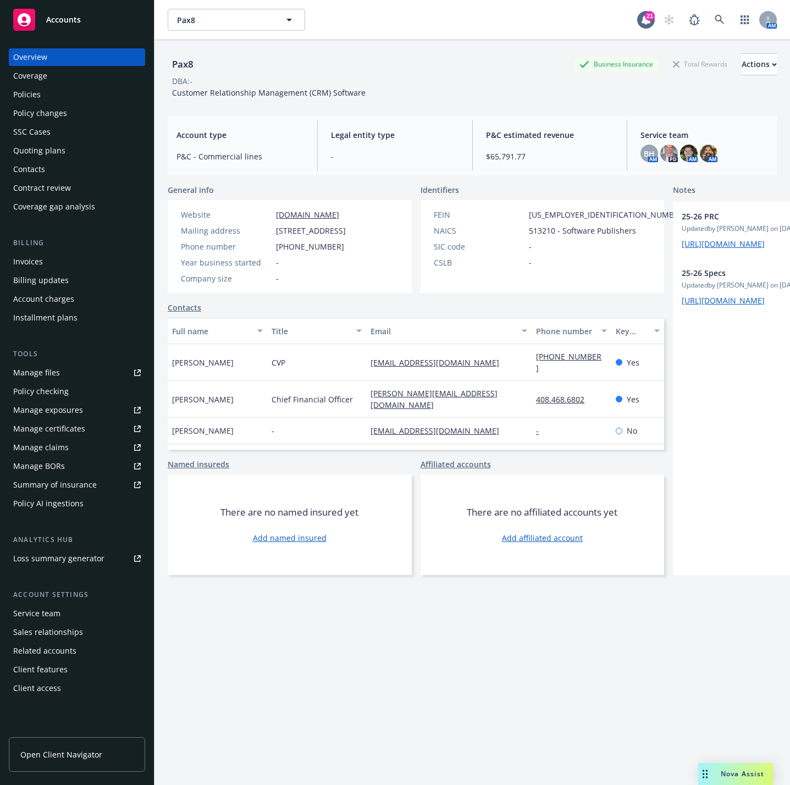
click at [47, 97] on div "Policies" at bounding box center [77, 95] width 128 height 18
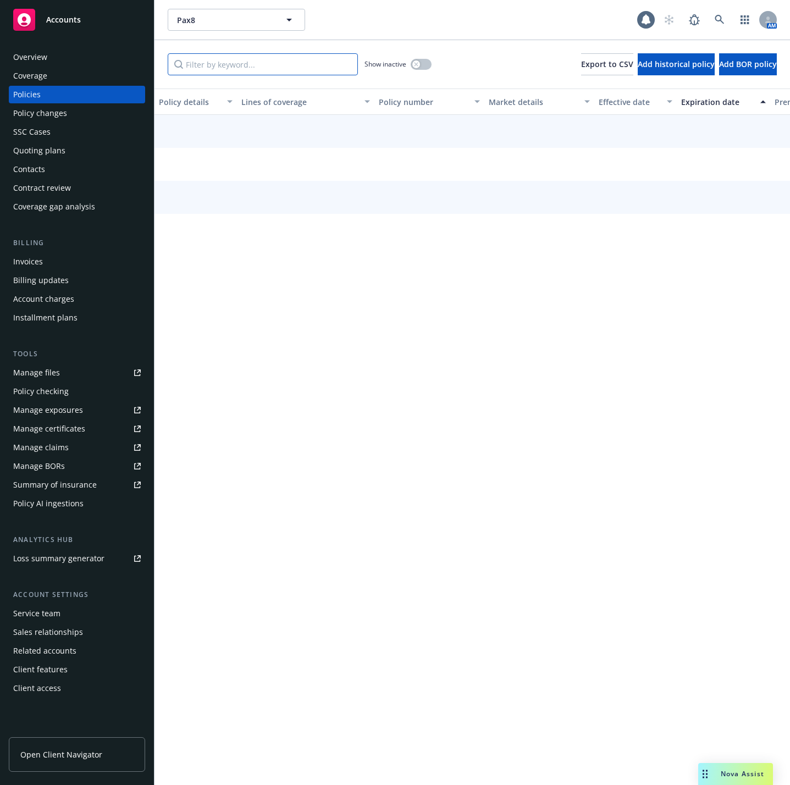
click at [262, 63] on input "Filter by keyword..." at bounding box center [263, 64] width 190 height 22
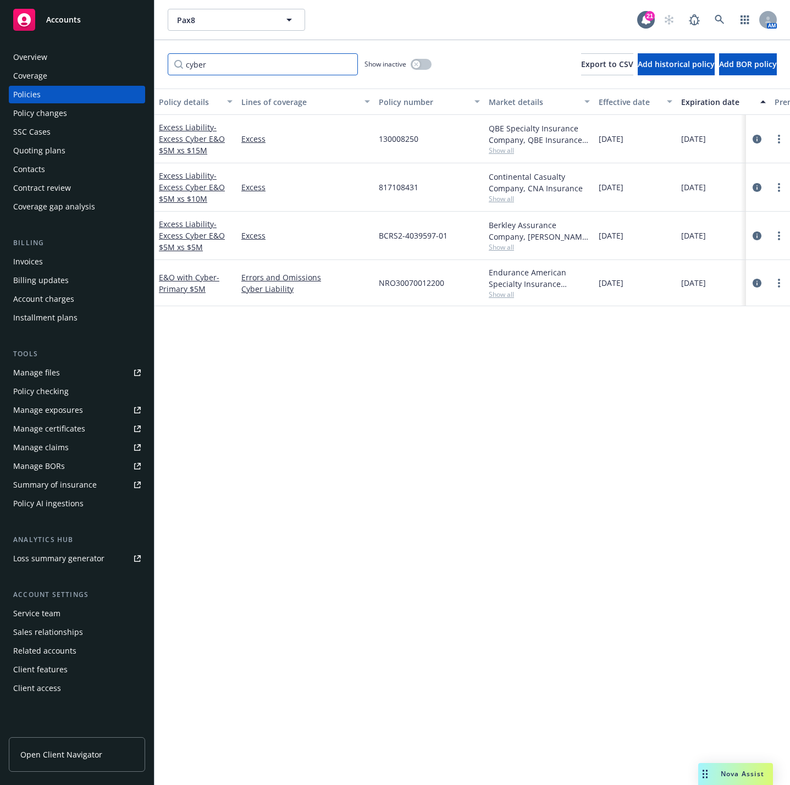
type input "cyber"
click at [379, 368] on div "Policy details Lines of coverage Policy number Market details Effective date Ex…" at bounding box center [473, 437] width 636 height 697
click at [188, 185] on span "- Excess Cyber E&O $5M xs $10M" at bounding box center [192, 187] width 66 height 34
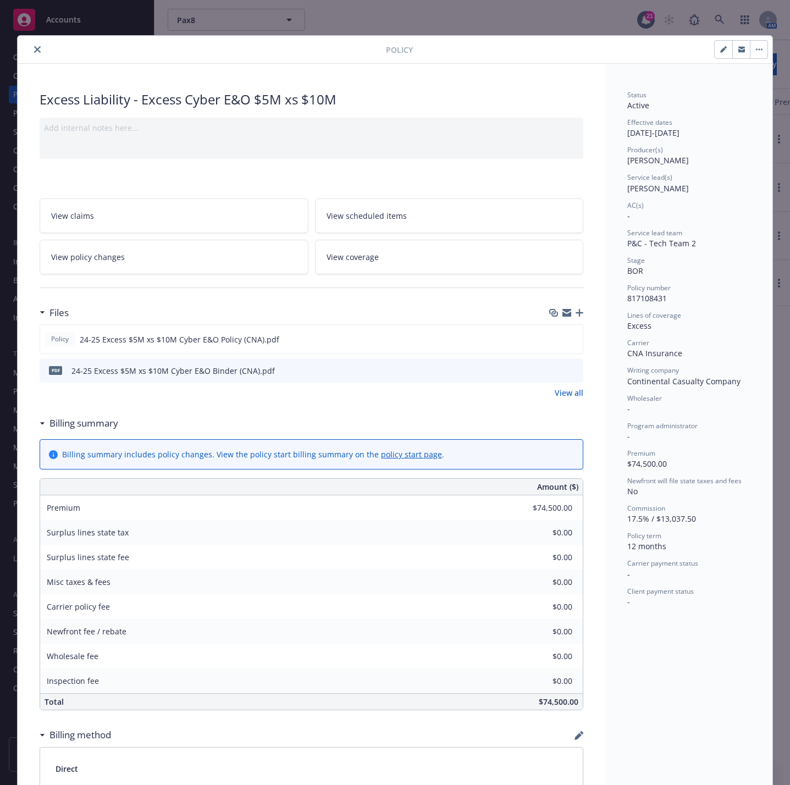
click at [34, 49] on icon "close" at bounding box center [37, 49] width 7 height 7
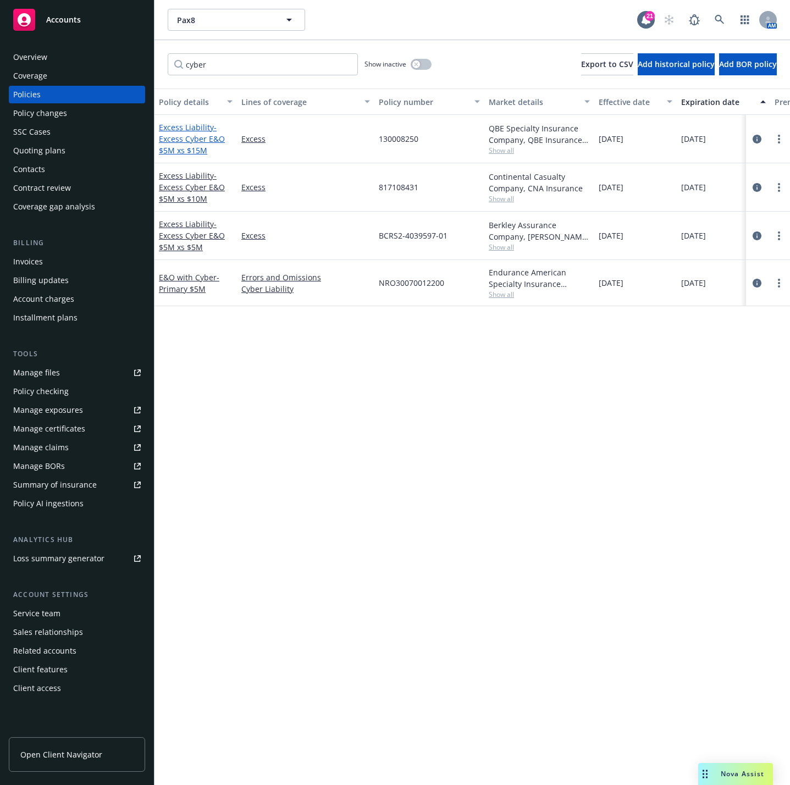
click at [178, 144] on span "- Excess Cyber E&O $5M xs $15M" at bounding box center [192, 139] width 66 height 34
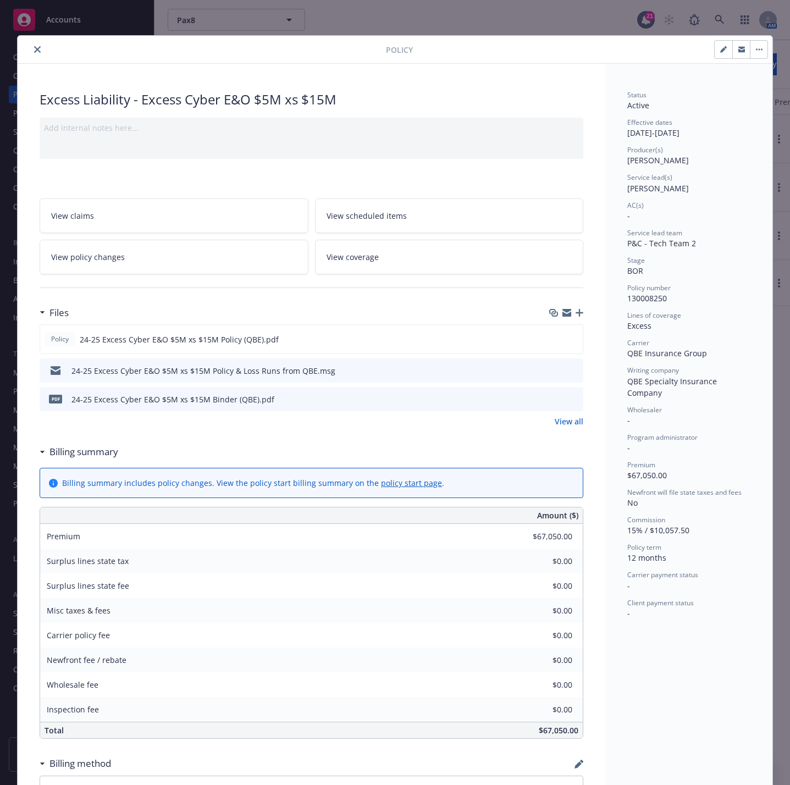
click at [33, 53] on button "close" at bounding box center [37, 49] width 13 height 13
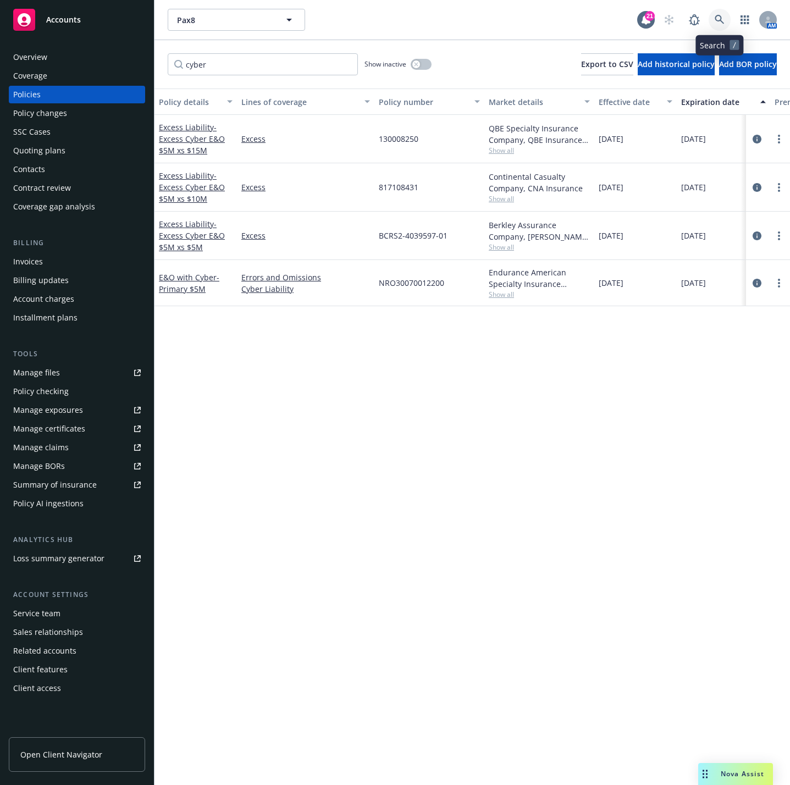
click at [710, 19] on link at bounding box center [720, 20] width 22 height 22
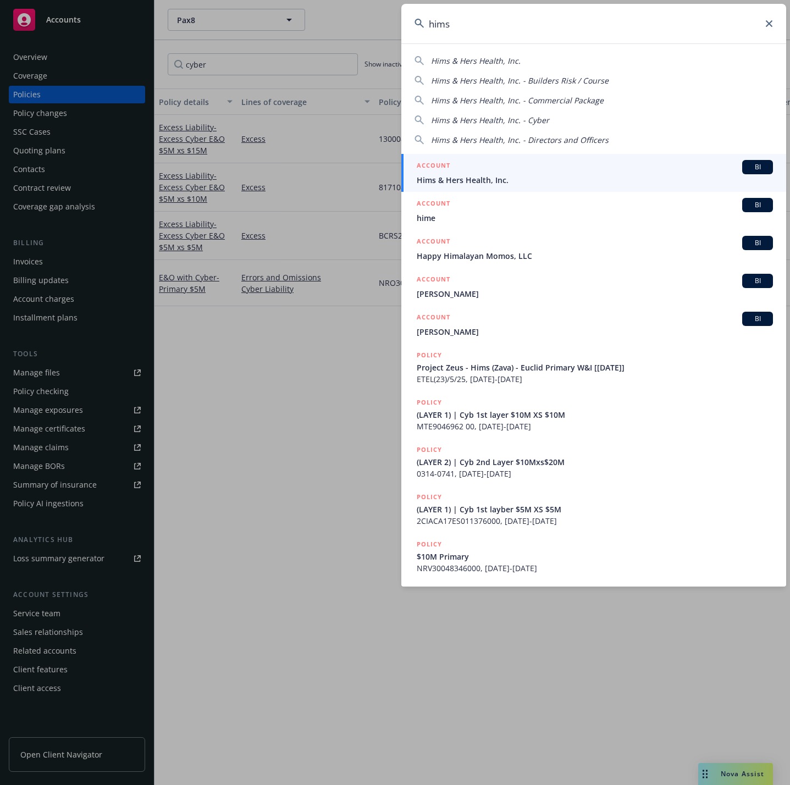
type input "hims"
click at [548, 187] on link "ACCOUNT BI Hims & Hers Health, Inc." at bounding box center [593, 173] width 385 height 38
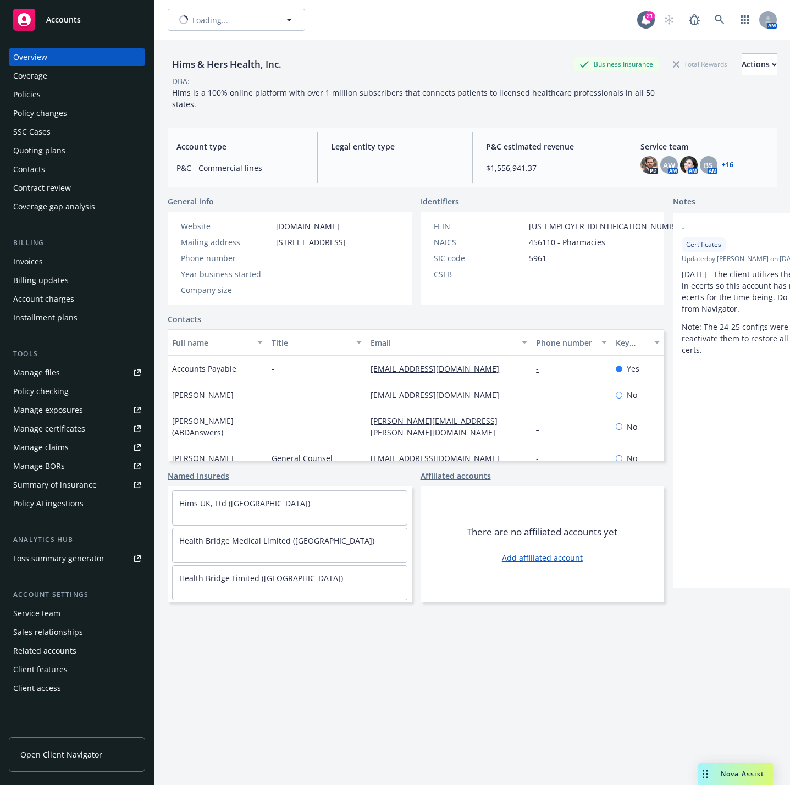
click at [85, 89] on div "Policies" at bounding box center [77, 95] width 128 height 18
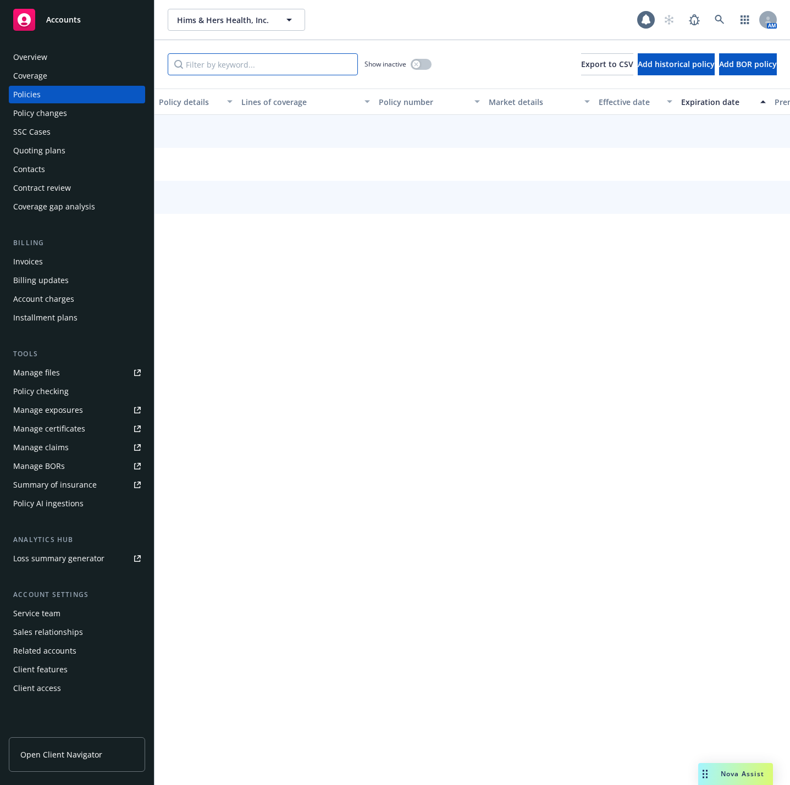
click at [180, 63] on input "Filter by keyword..." at bounding box center [263, 64] width 190 height 22
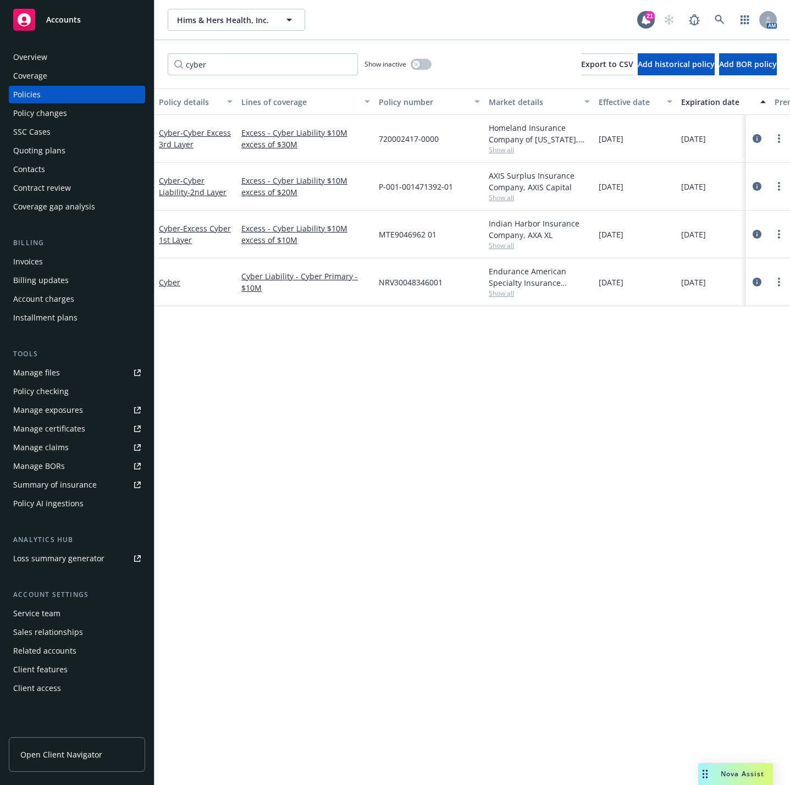
click at [779, 106] on div "Premium" at bounding box center [797, 102] width 45 height 12
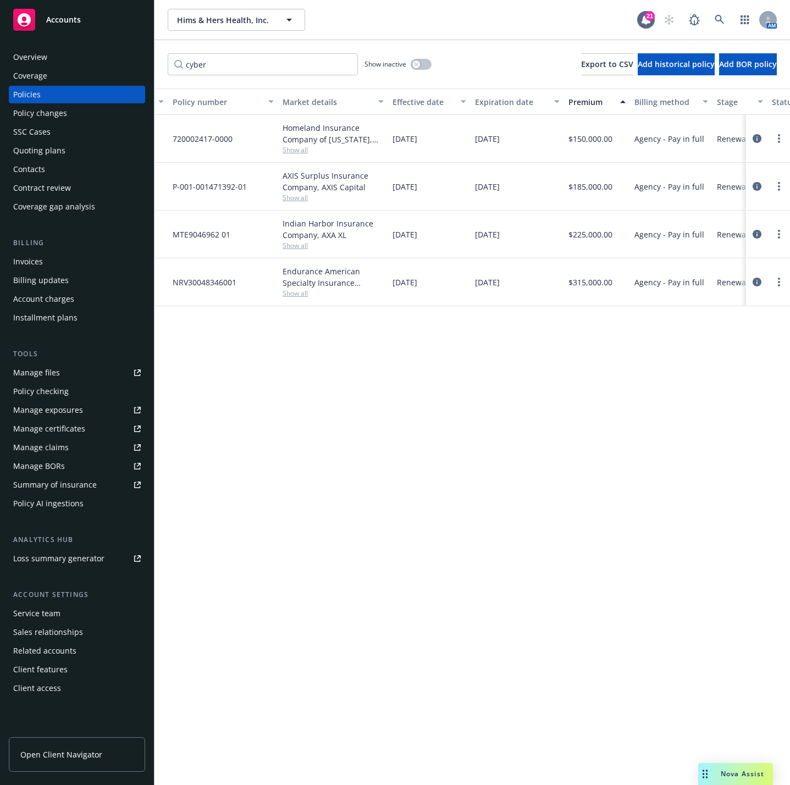
click at [589, 108] on button "Premium" at bounding box center [597, 102] width 66 height 26
click at [591, 101] on div "Premium" at bounding box center [591, 102] width 45 height 12
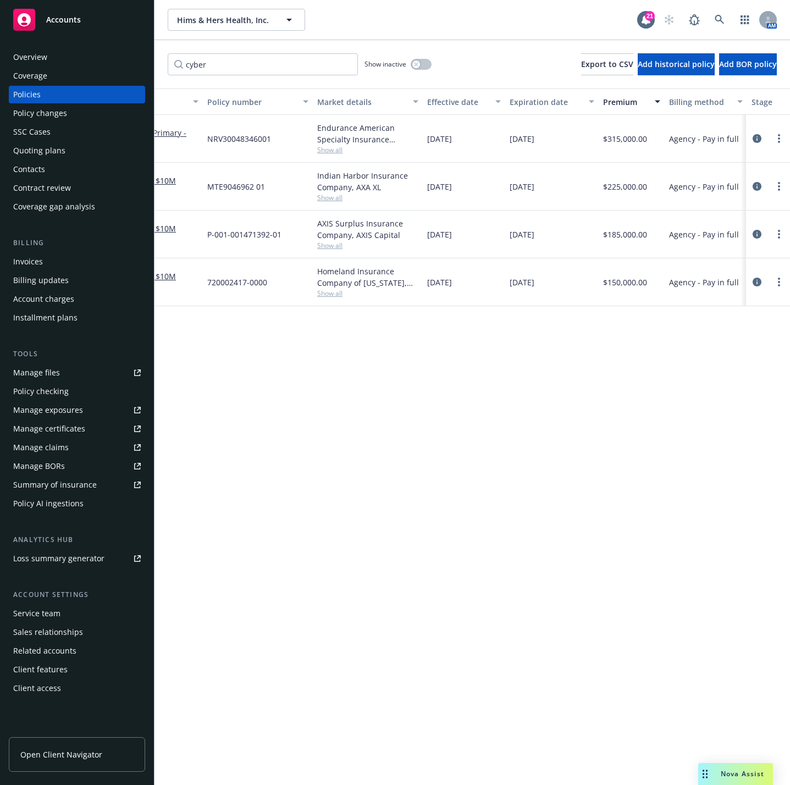
scroll to position [0, 0]
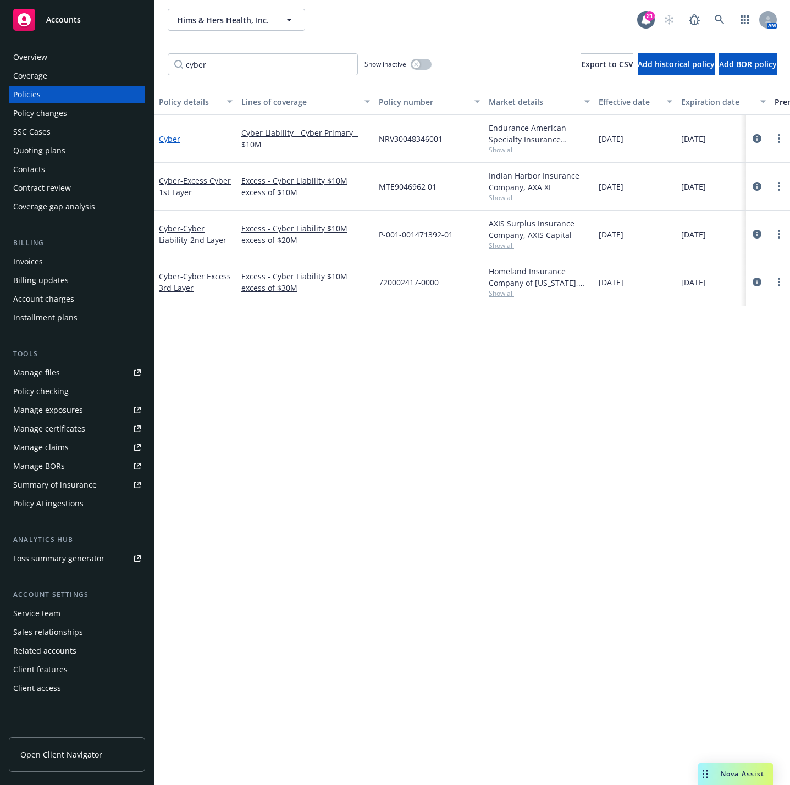
click at [172, 139] on link "Cyber" at bounding box center [169, 139] width 21 height 10
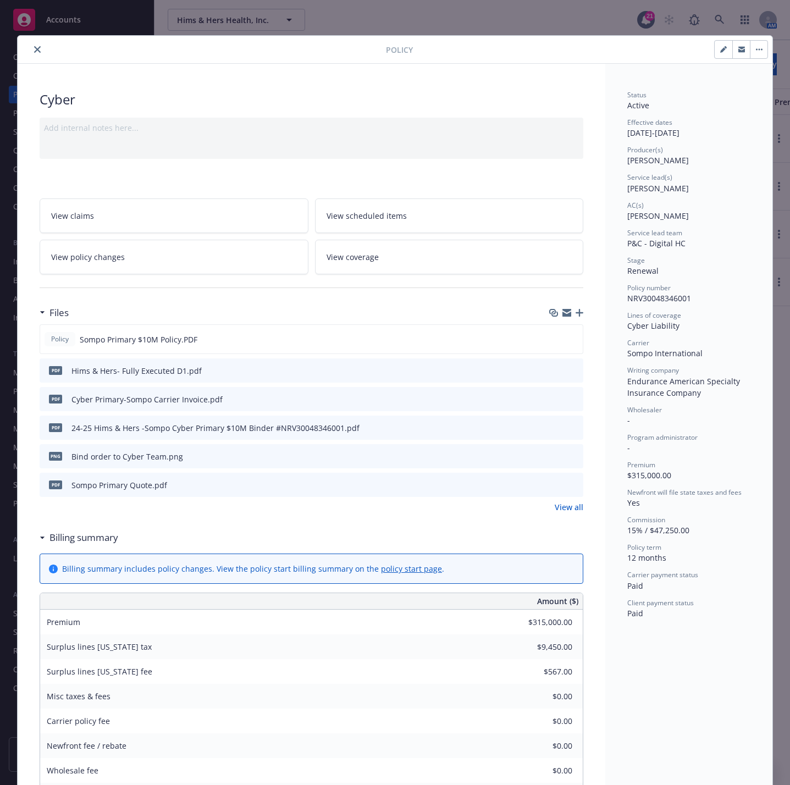
click at [31, 54] on button "close" at bounding box center [37, 49] width 13 height 13
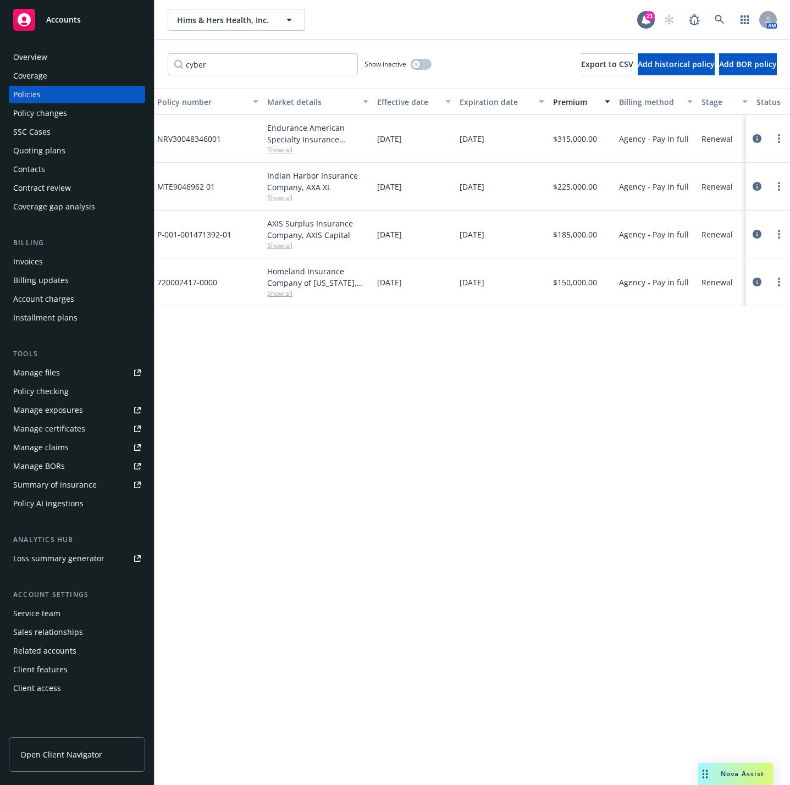
scroll to position [0, 223]
click at [408, 61] on div "Show inactive" at bounding box center [398, 64] width 67 height 22
click at [416, 64] on icon "button" at bounding box center [416, 64] width 4 height 4
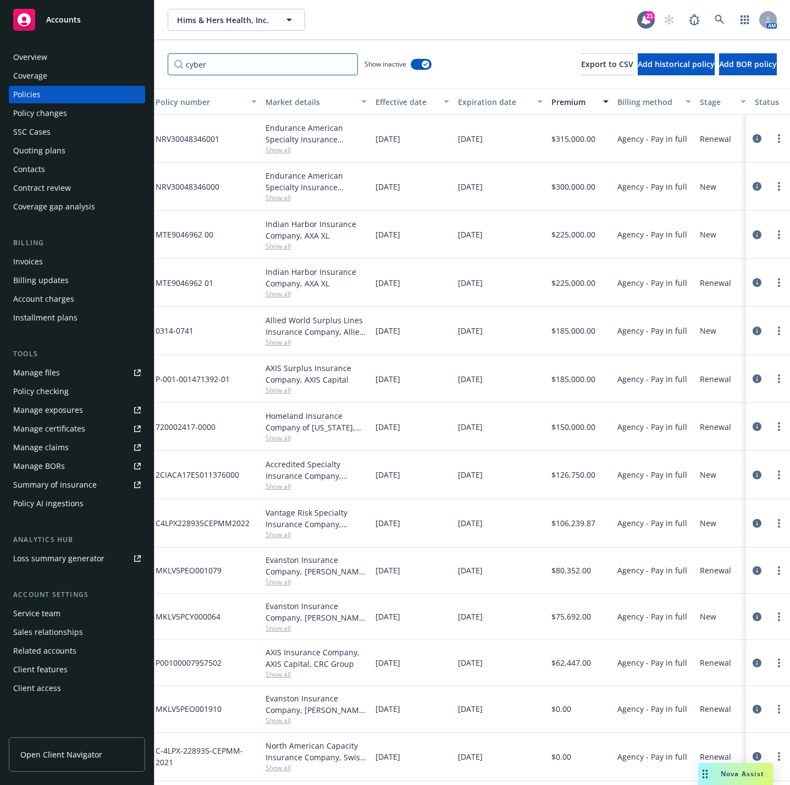
click at [321, 63] on input "cyber" at bounding box center [263, 64] width 190 height 22
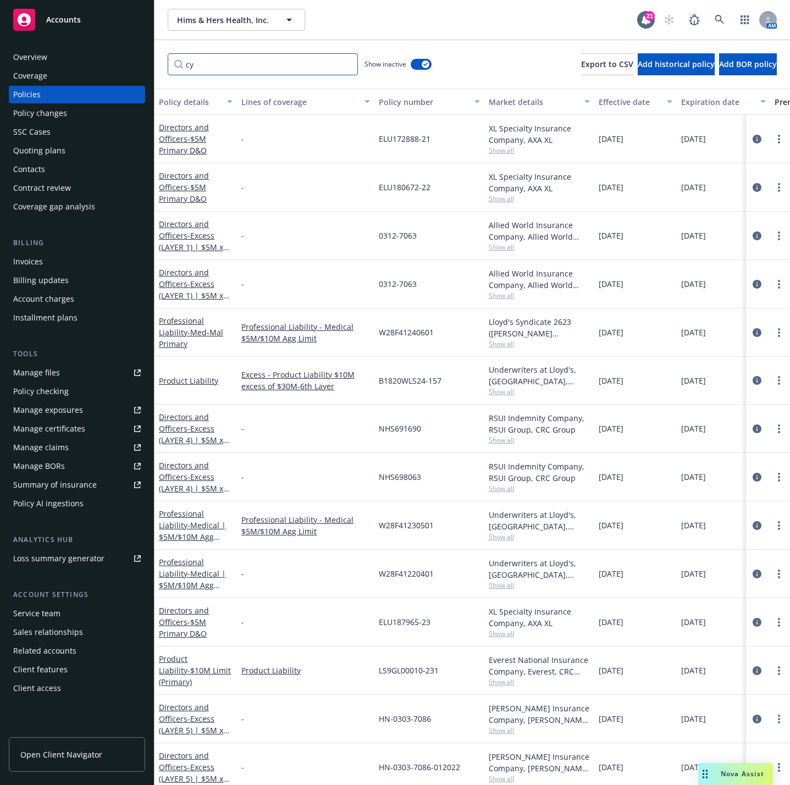
click at [240, 70] on input "cy" at bounding box center [263, 64] width 190 height 22
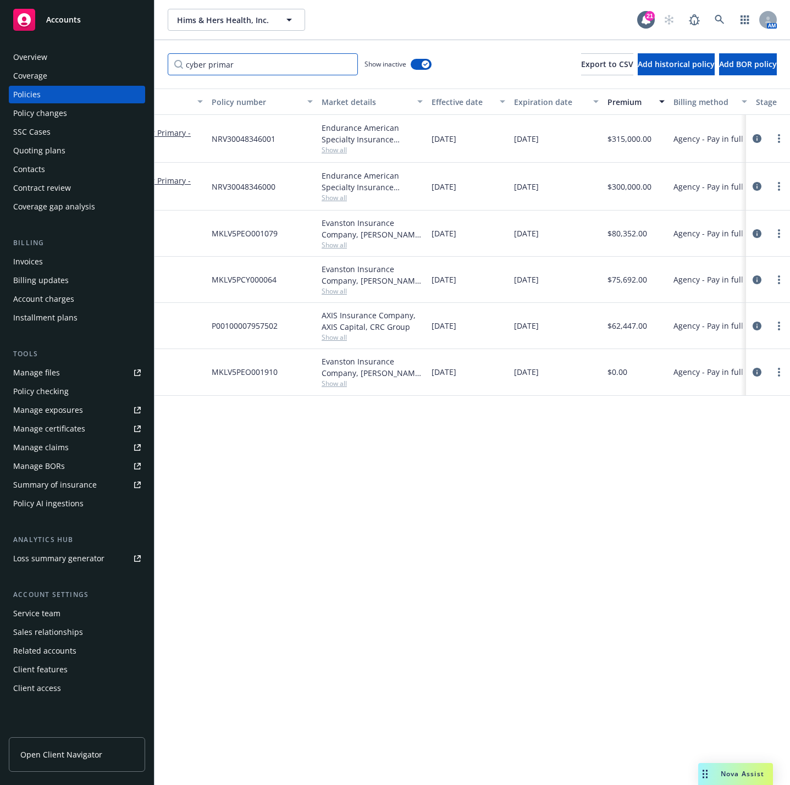
scroll to position [0, 169]
type input "cyber primar"
click at [530, 664] on div "Policy details Lines of coverage Policy number Market details Effective date Ex…" at bounding box center [473, 437] width 636 height 697
click at [459, 715] on div "Policy details Lines of coverage Policy number Market details Effective date Ex…" at bounding box center [473, 437] width 636 height 697
drag, startPoint x: 464, startPoint y: 767, endPoint x: 464, endPoint y: 779, distance: 12.1
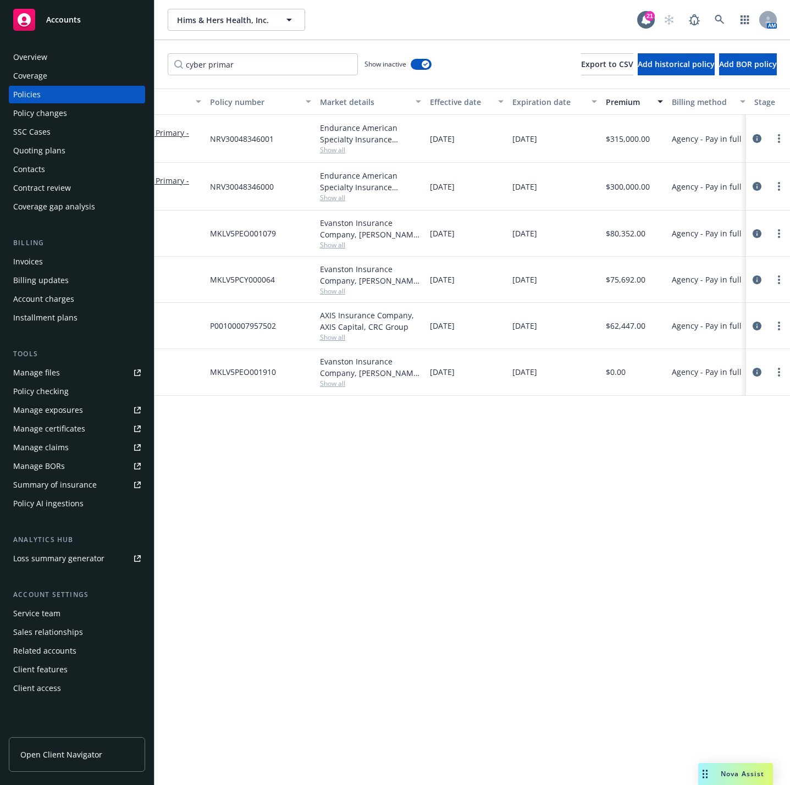
click at [464, 769] on div "Policy details Lines of coverage Policy number Market details Effective date Ex…" at bounding box center [473, 437] width 636 height 697
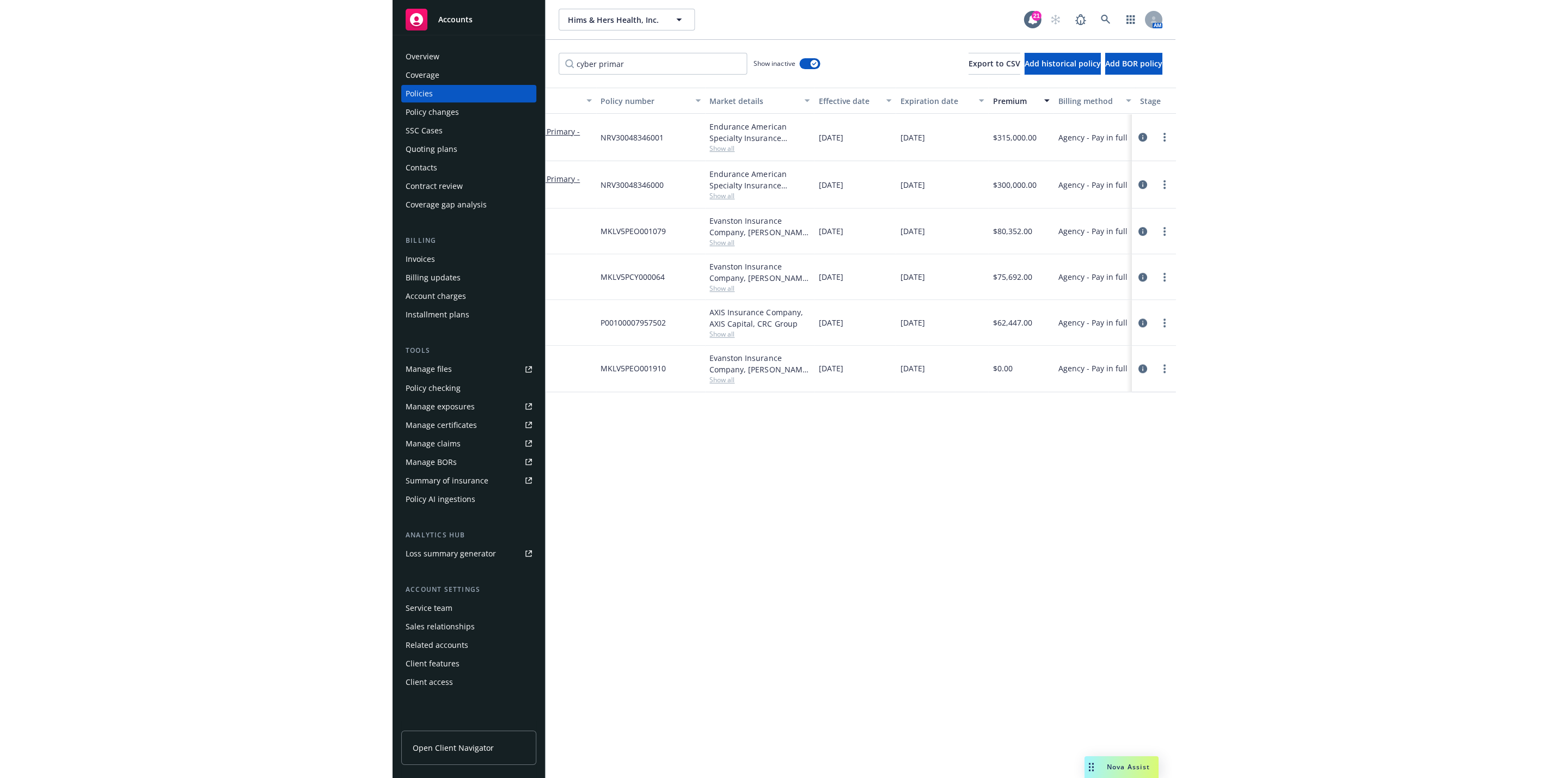
scroll to position [0, 0]
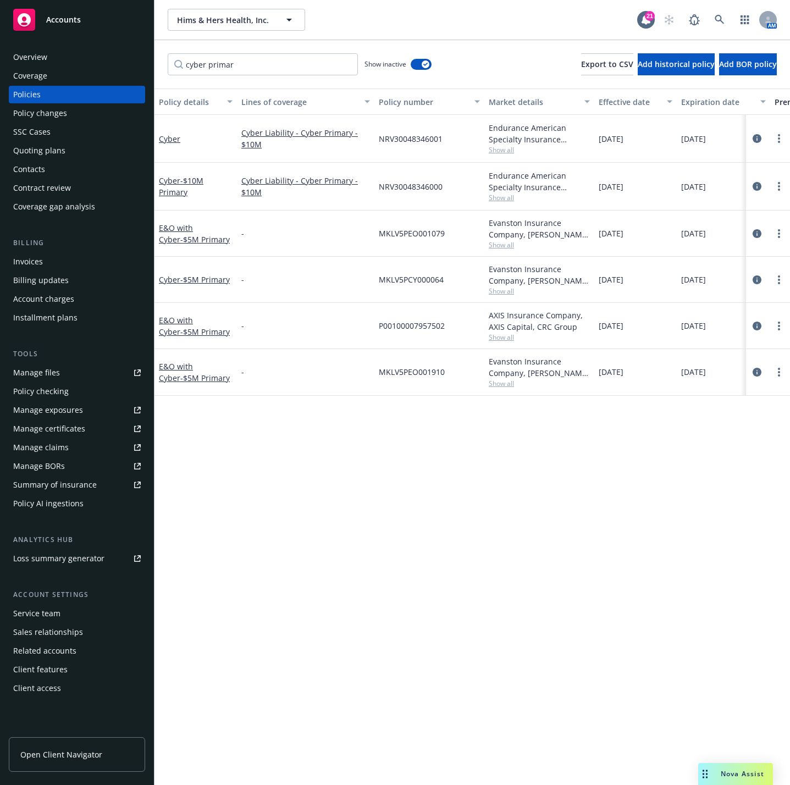
click at [257, 599] on div "Policy details Lines of coverage Policy number Market details Effective date Ex…" at bounding box center [473, 437] width 636 height 697
click at [424, 65] on icon "button" at bounding box center [425, 64] width 4 height 3
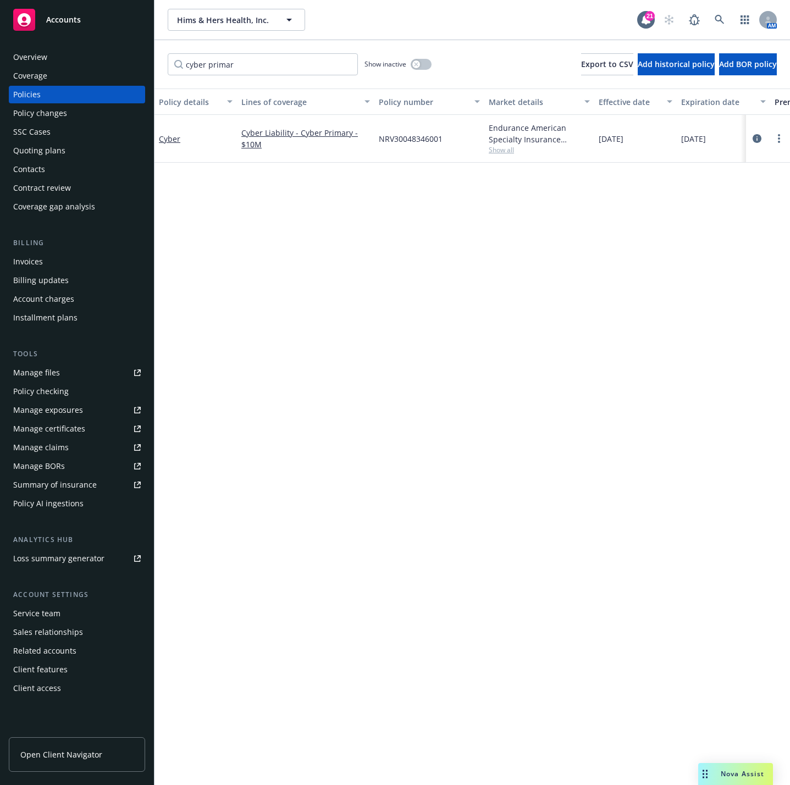
click at [111, 62] on div "Overview" at bounding box center [77, 57] width 128 height 18
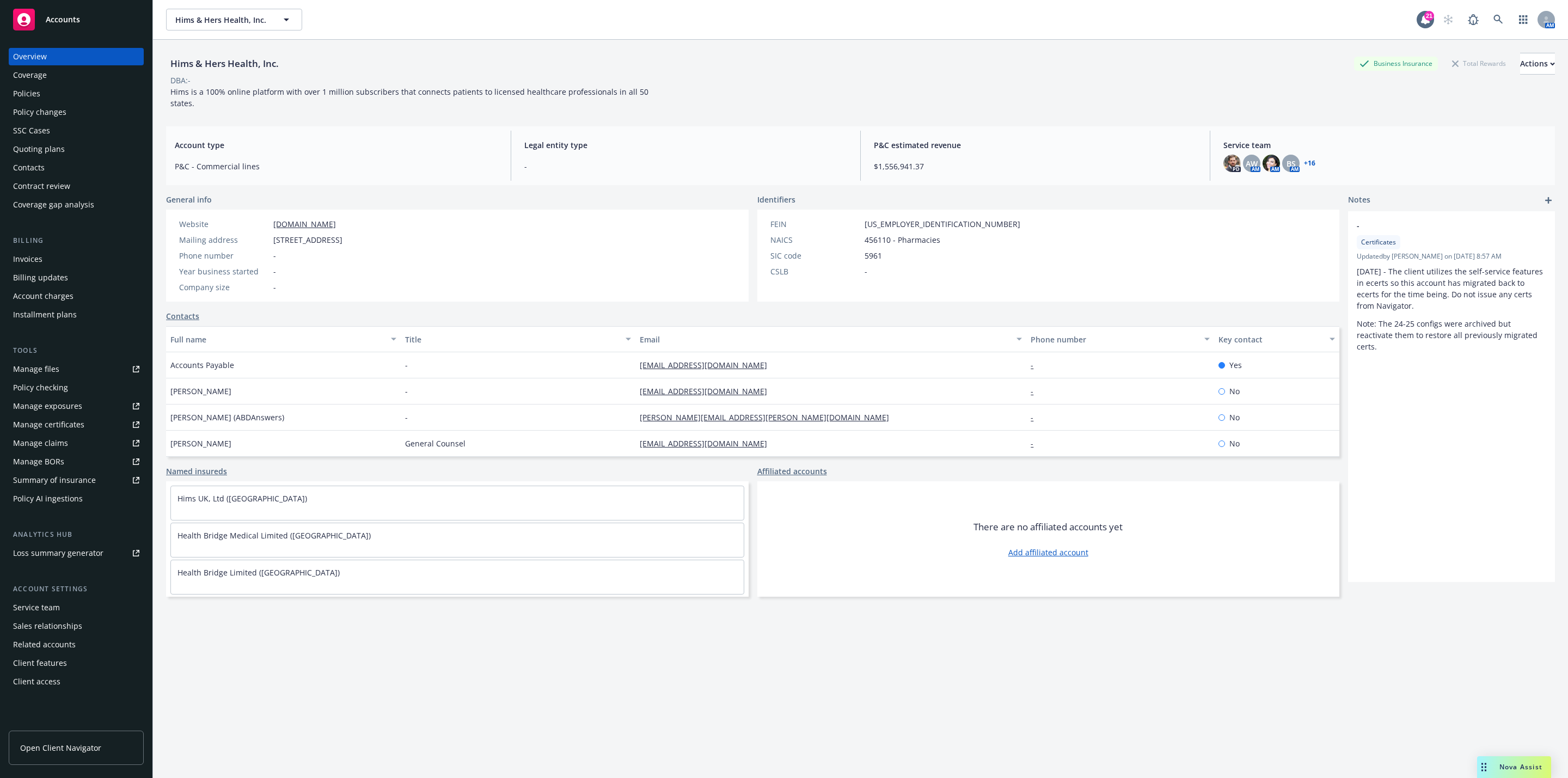
click at [31, 58] on div "Overview" at bounding box center [30, 56] width 34 height 18
click at [1493, 21] on icon at bounding box center [1498, 20] width 10 height 10
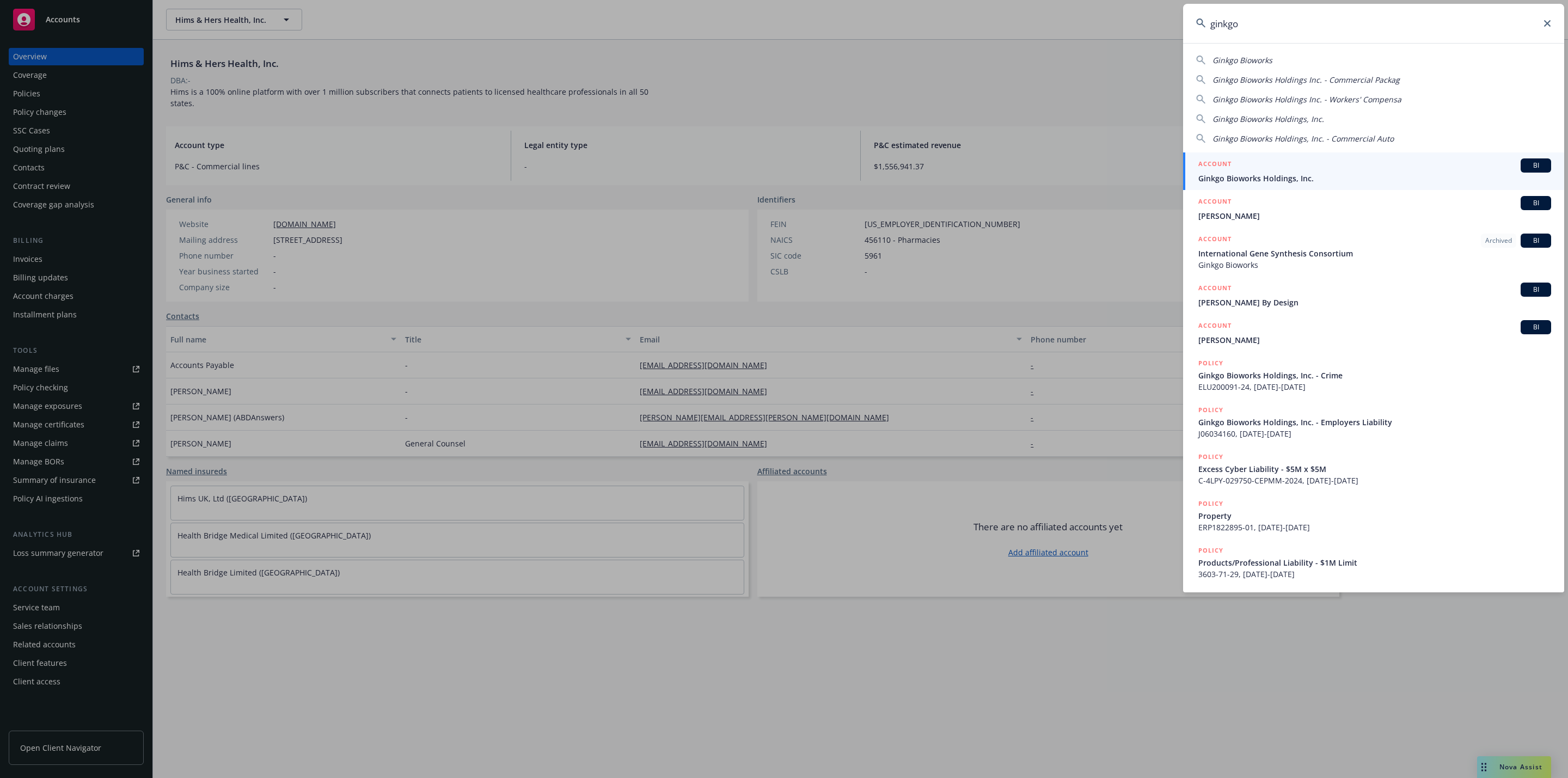
type input "ginkgo"
click at [1339, 170] on div "ACCOUNT BI" at bounding box center [1374, 165] width 352 height 14
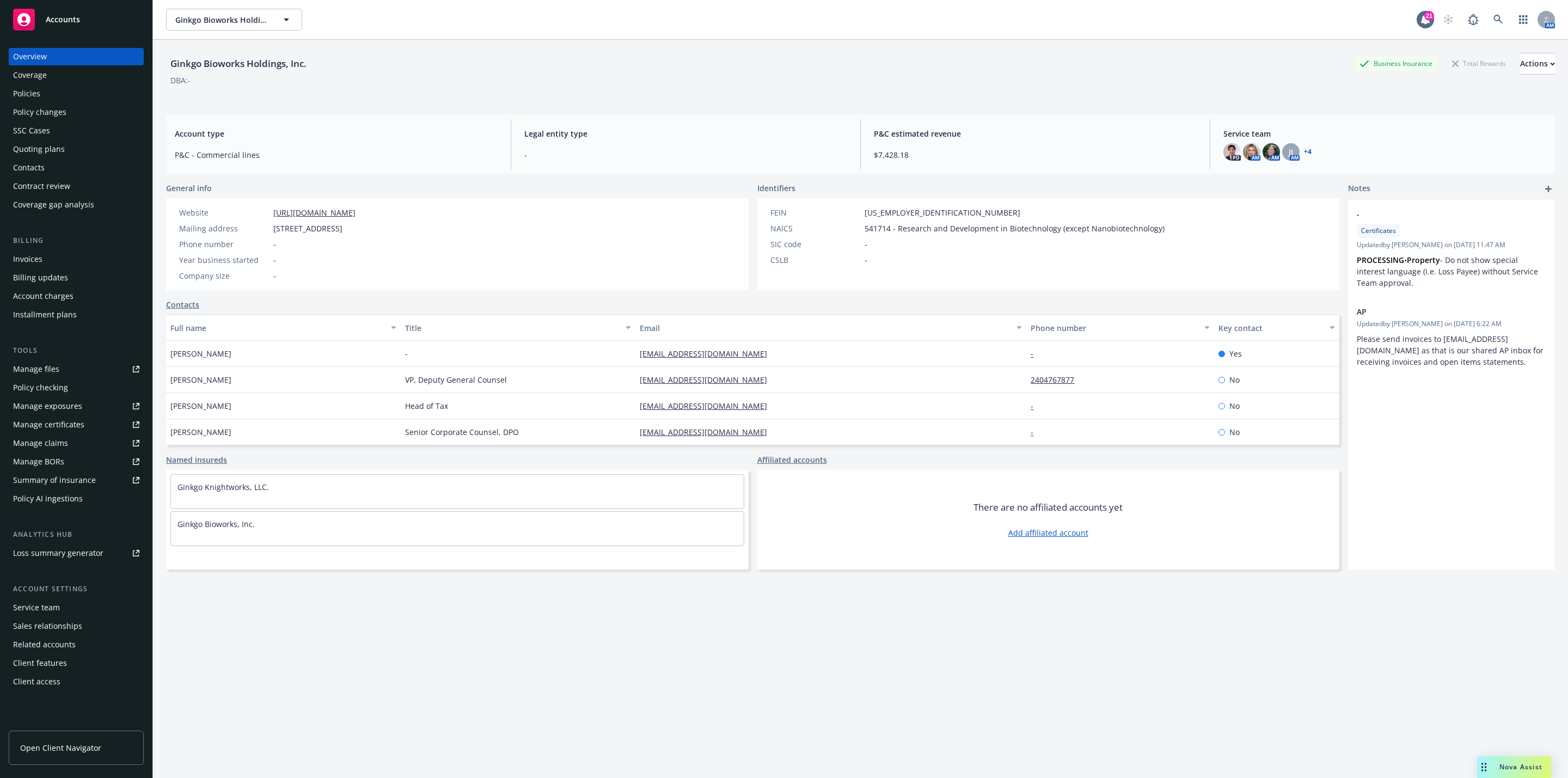
click at [52, 151] on div "Quoting plans" at bounding box center [39, 149] width 51 height 18
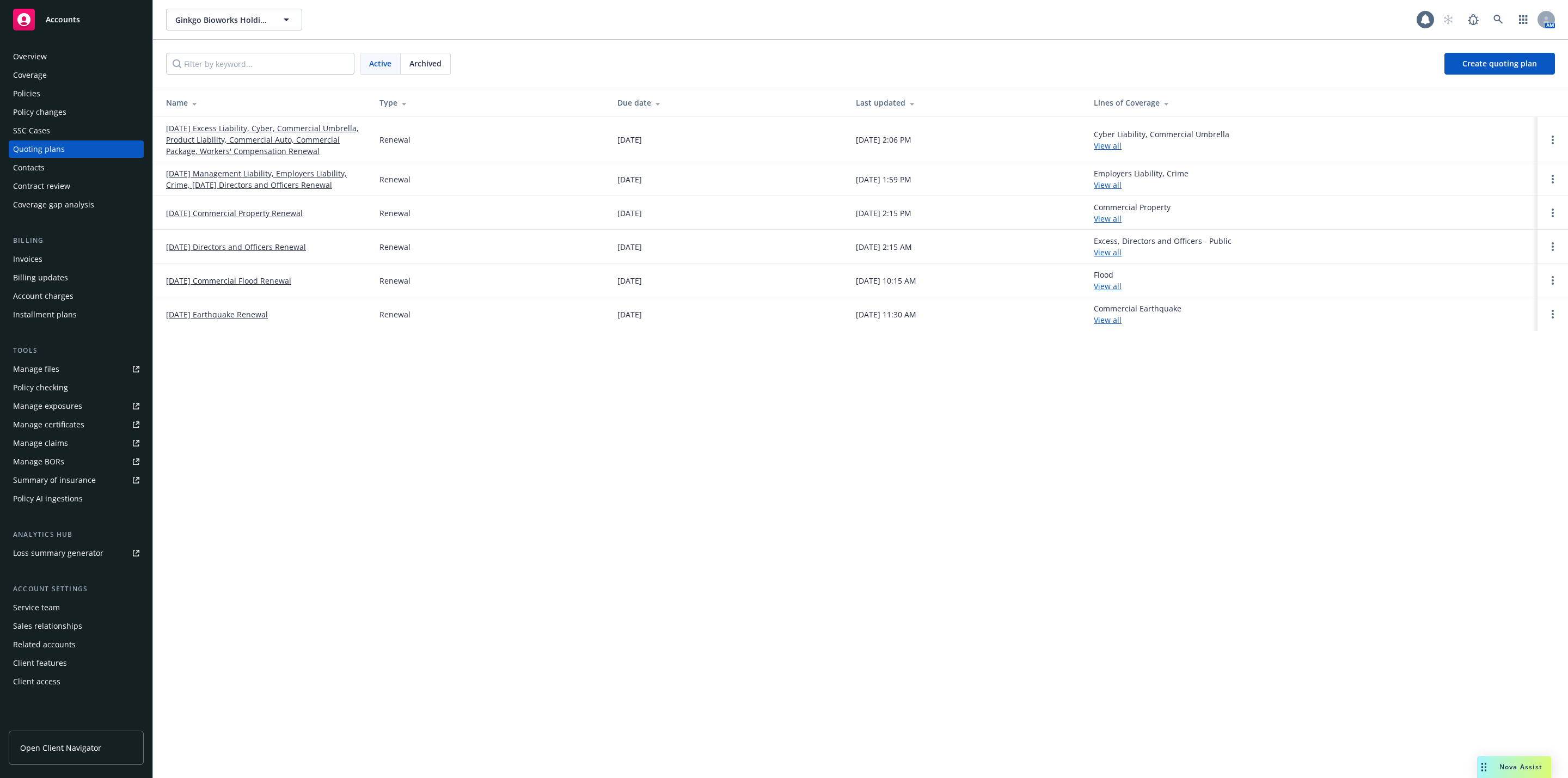
click at [253, 140] on link "[DATE] Excess Liability, Cyber, Commercial Umbrella, Product Liability, Commerc…" at bounding box center [264, 140] width 196 height 35
